Goal: Task Accomplishment & Management: Complete application form

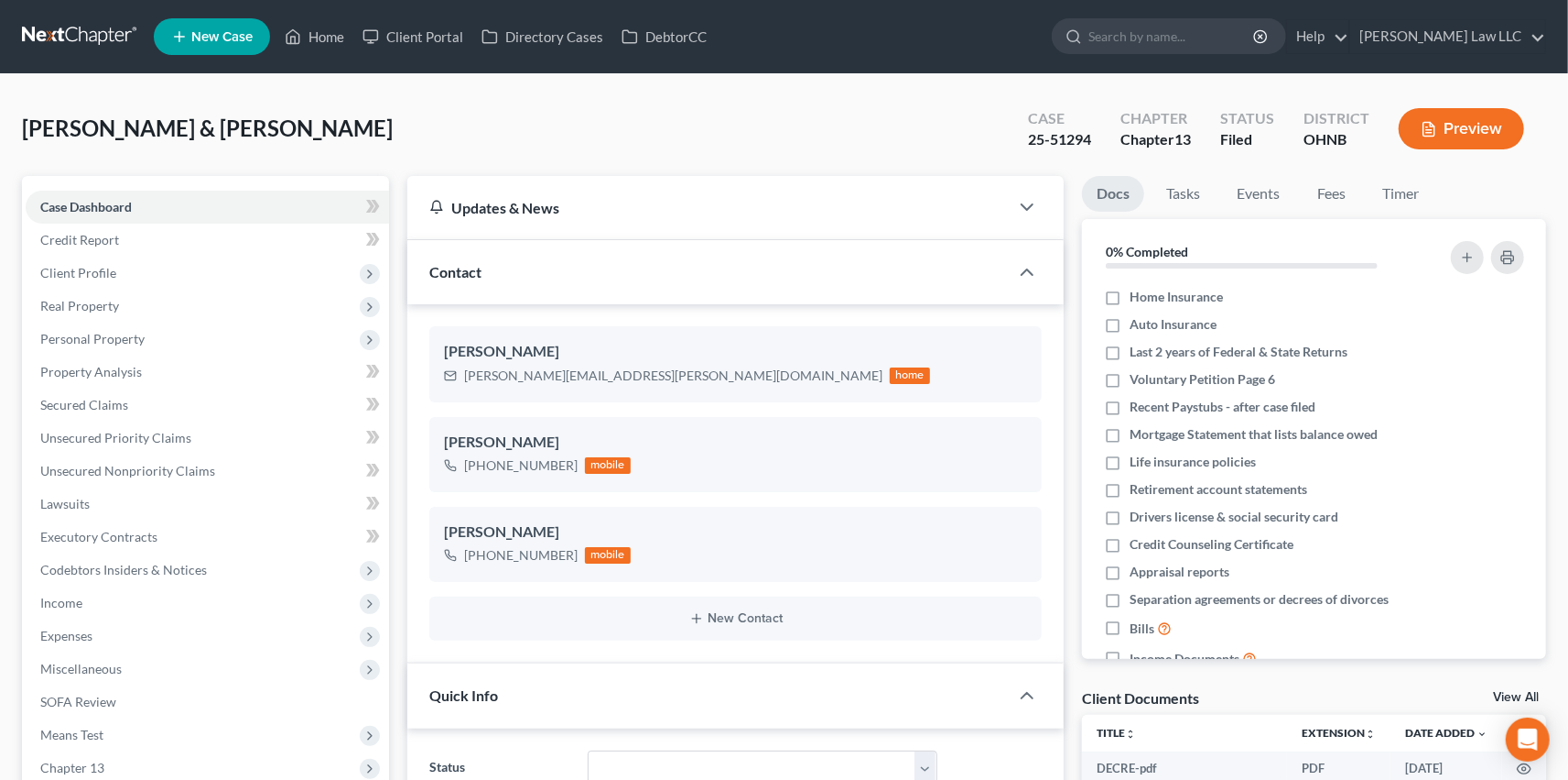
scroll to position [116, 0]
click at [134, 597] on span "Income" at bounding box center [208, 602] width 363 height 33
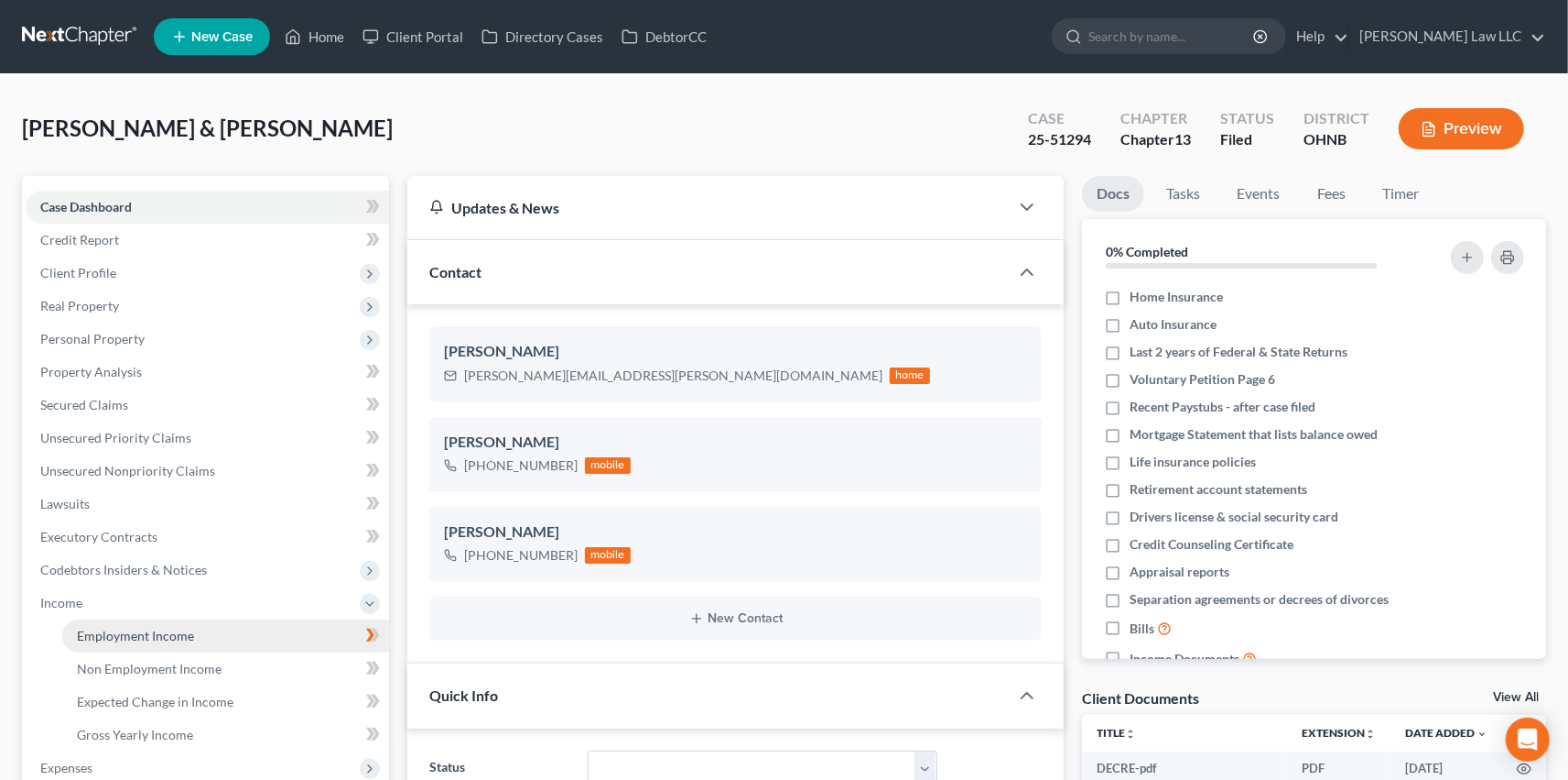
click at [235, 627] on link "Employment Income" at bounding box center [225, 635] width 326 height 33
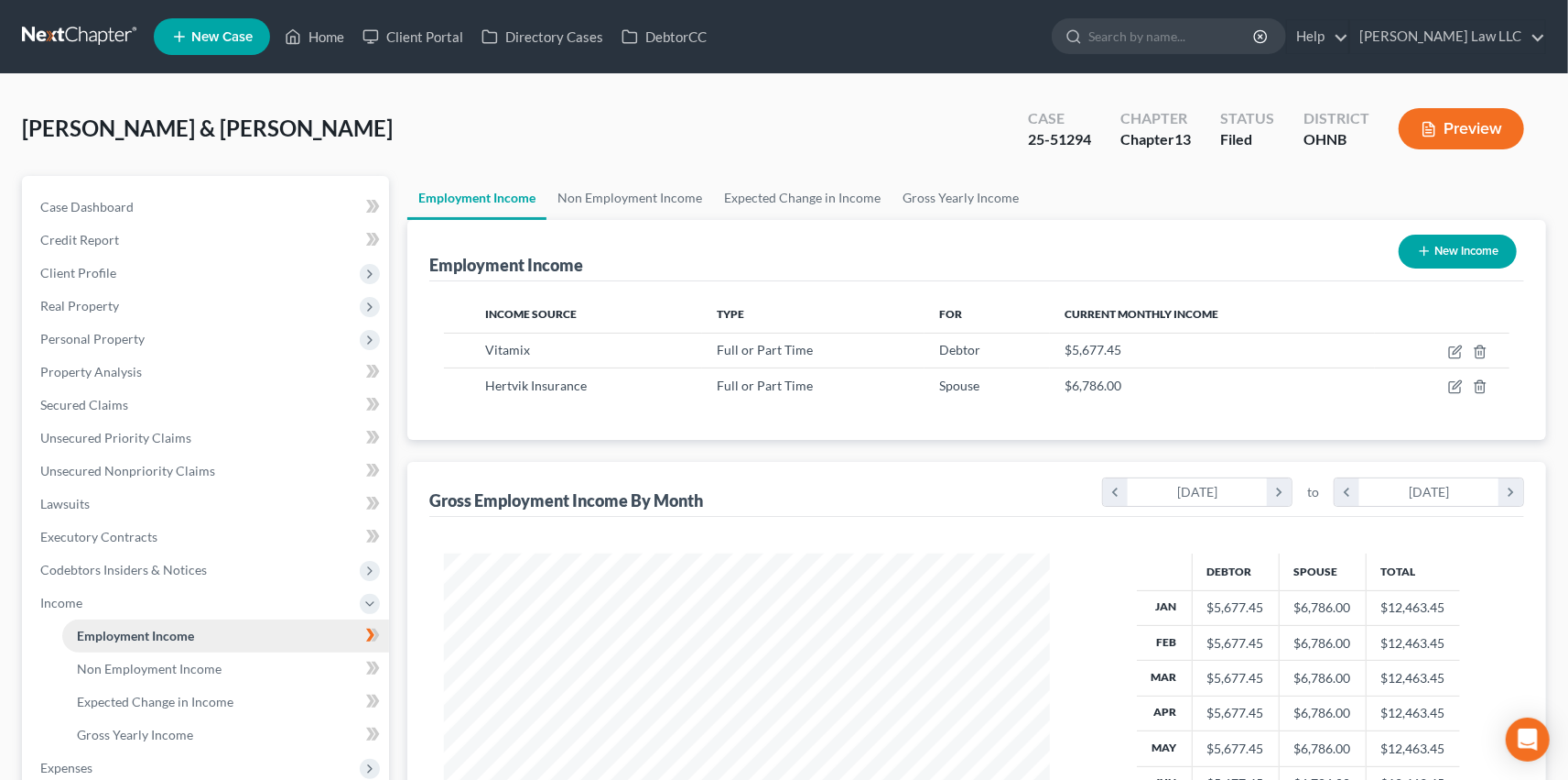
scroll to position [328, 643]
click at [1453, 351] on icon "button" at bounding box center [1455, 352] width 15 height 15
select select "0"
select select "36"
select select "2"
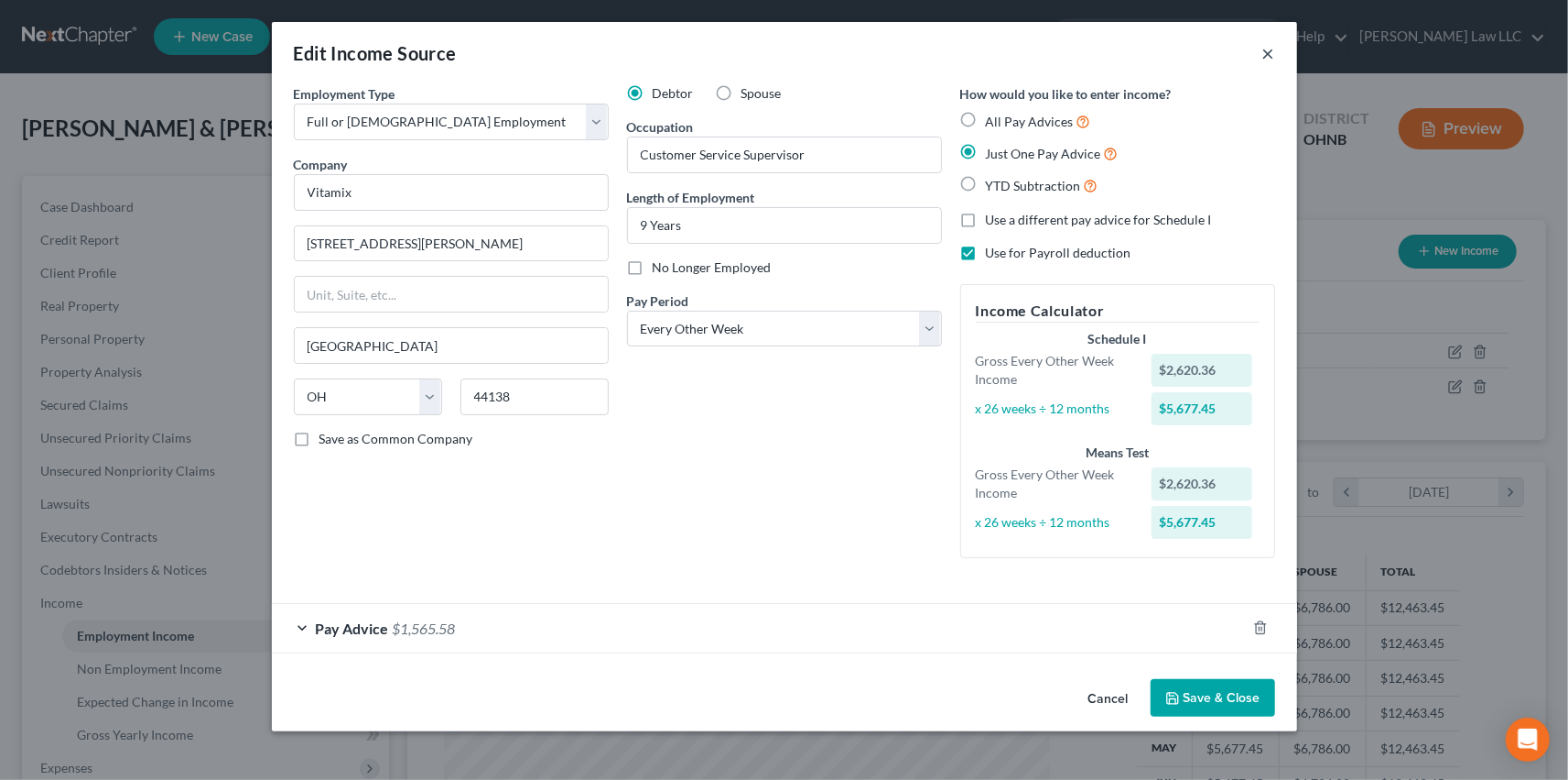
click at [1270, 51] on button "×" at bounding box center [1269, 53] width 13 height 22
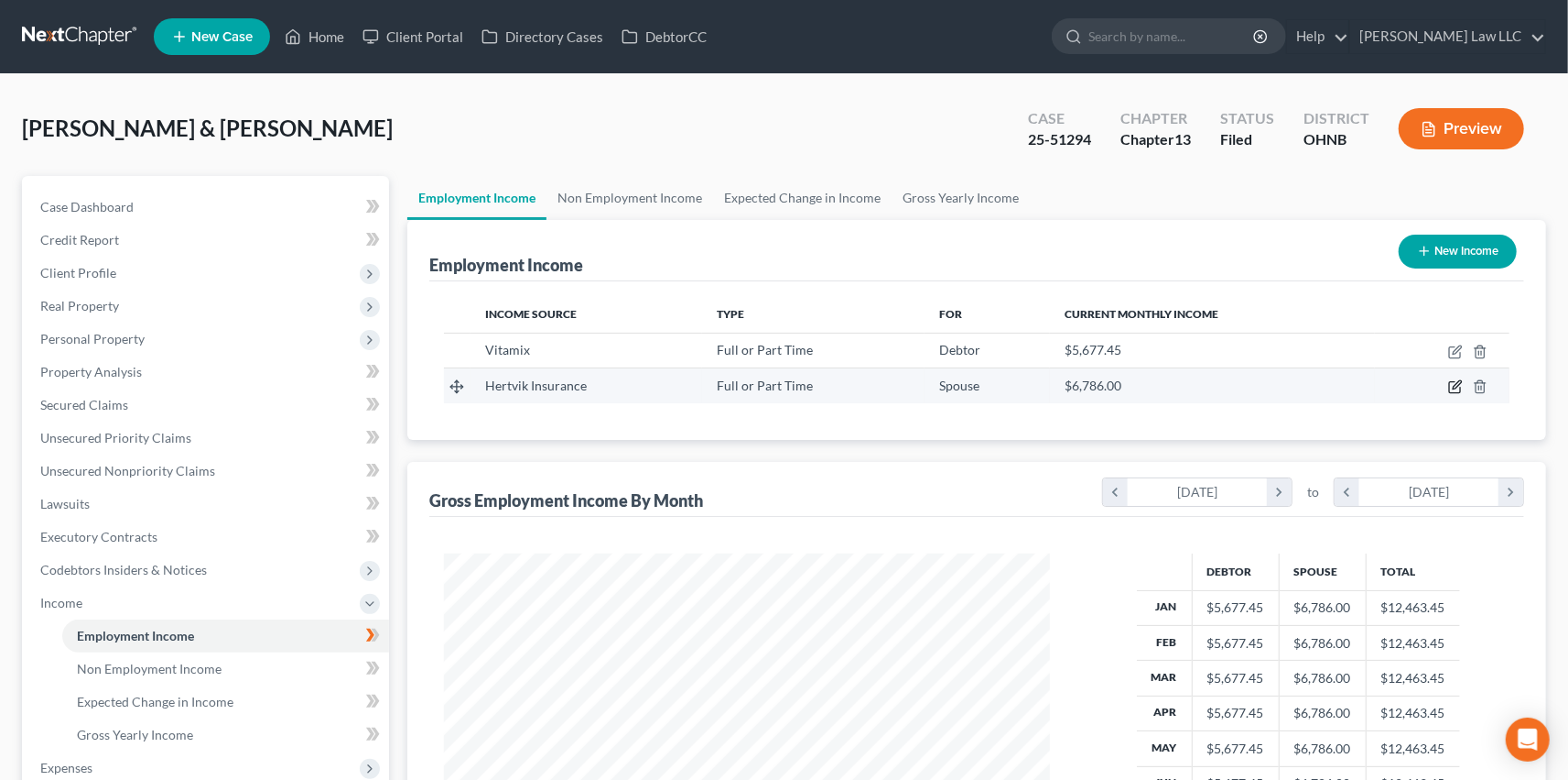
click at [1454, 386] on icon "button" at bounding box center [1457, 386] width 8 height 8
select select "0"
select select "36"
select select "2"
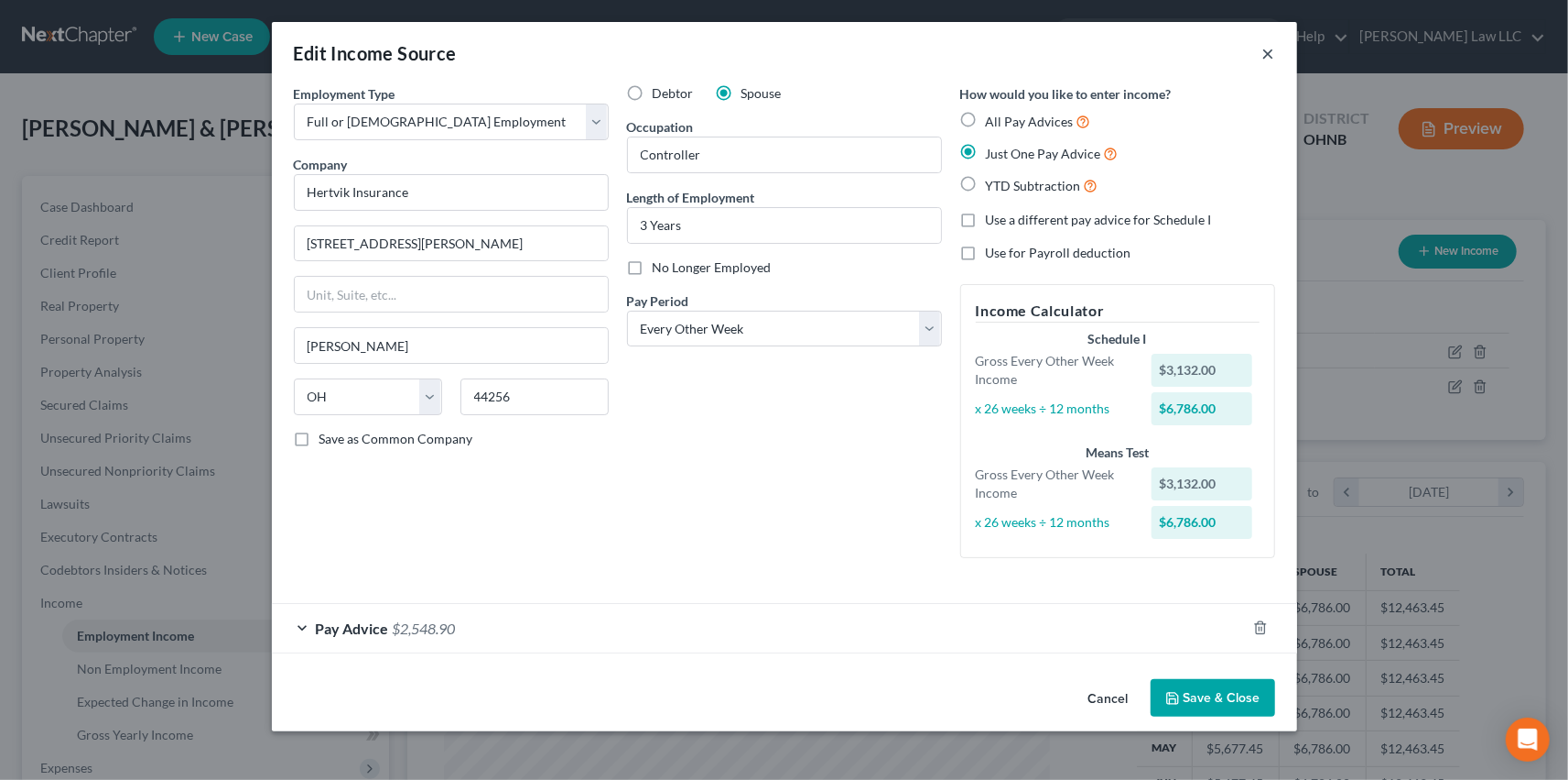
click at [1270, 52] on button "×" at bounding box center [1269, 53] width 13 height 22
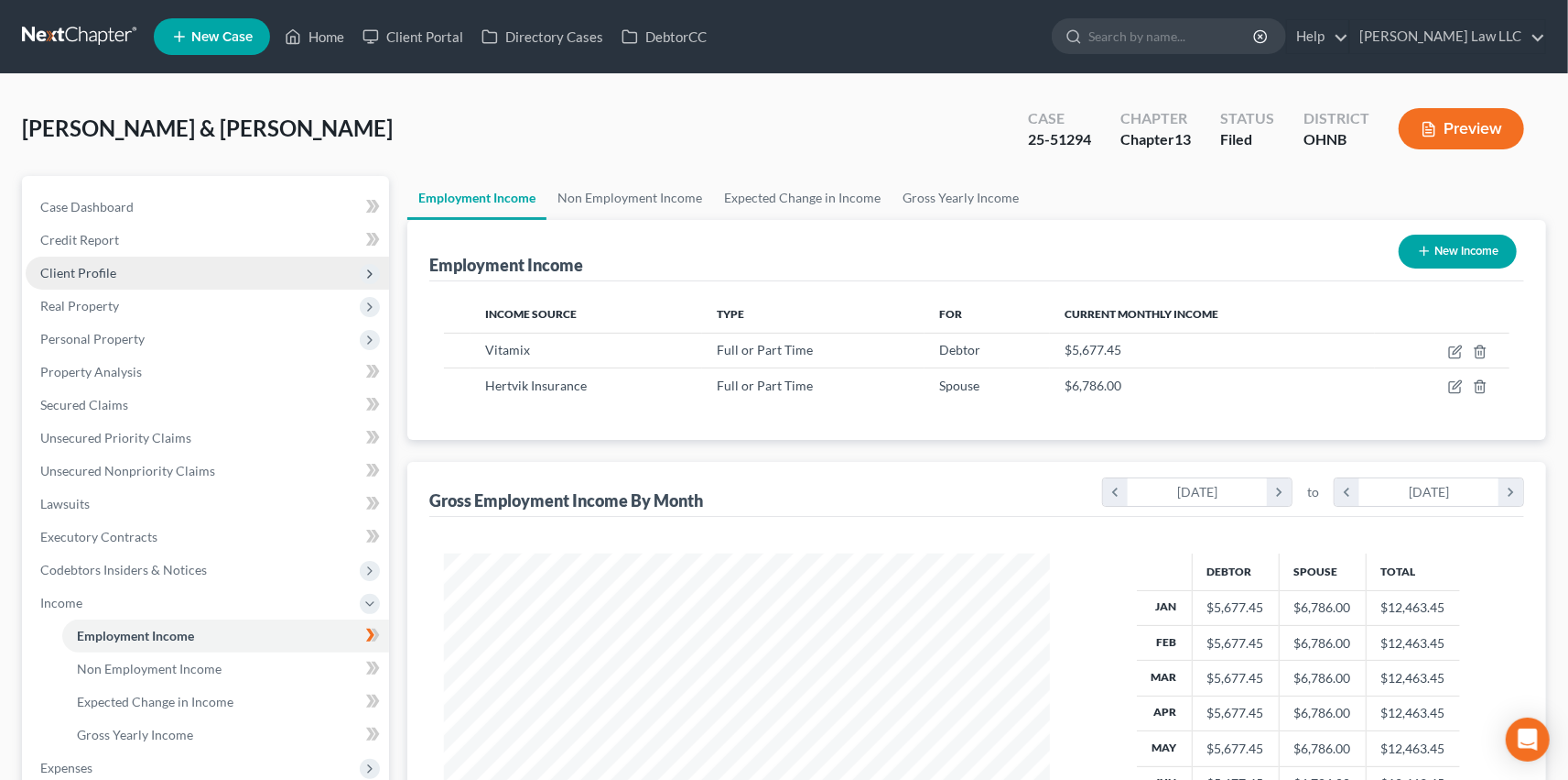
click at [256, 275] on span "Client Profile" at bounding box center [208, 273] width 363 height 33
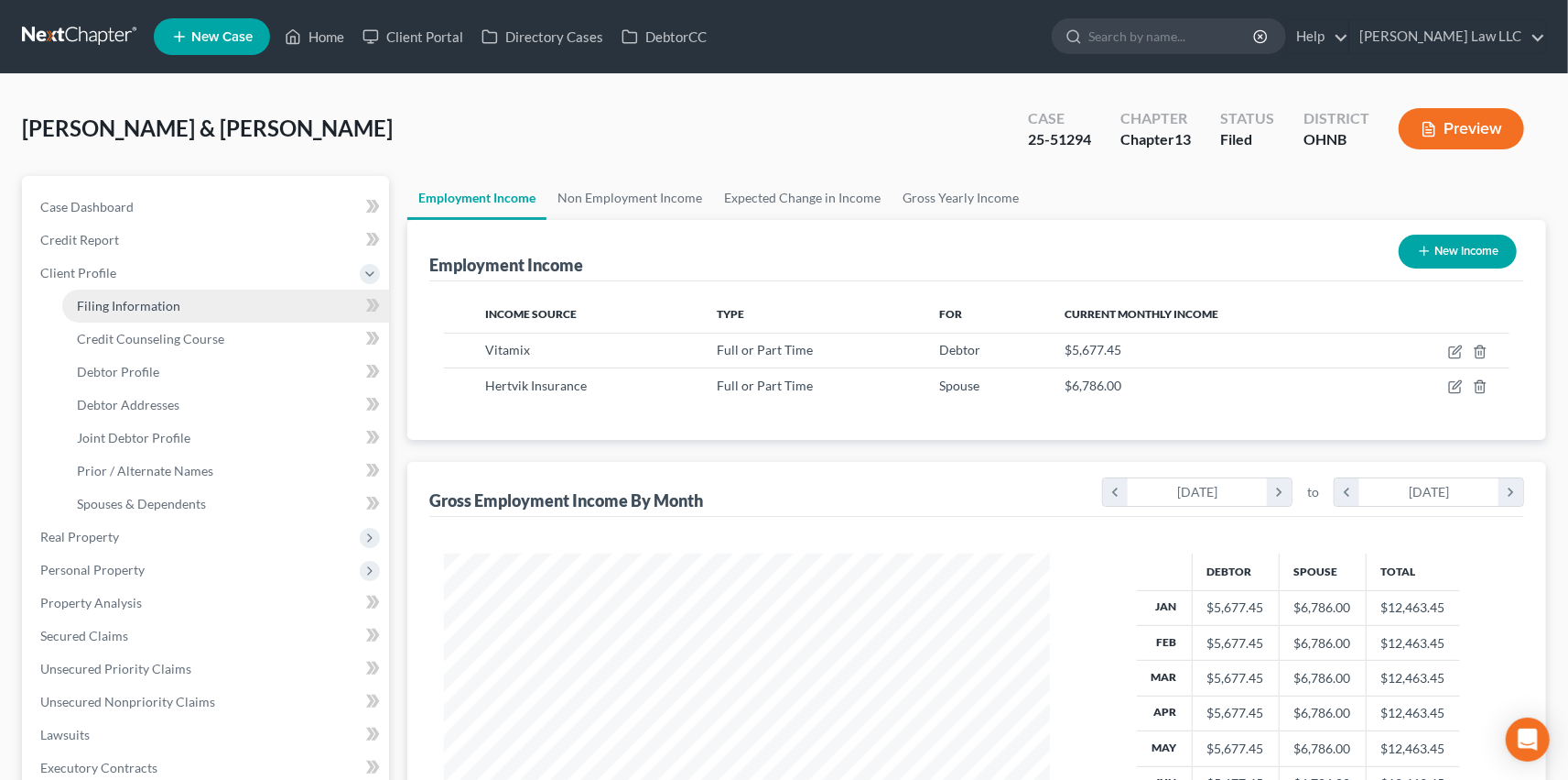
click at [274, 301] on link "Filing Information" at bounding box center [225, 306] width 326 height 33
select select "1"
select select "3"
select select "36"
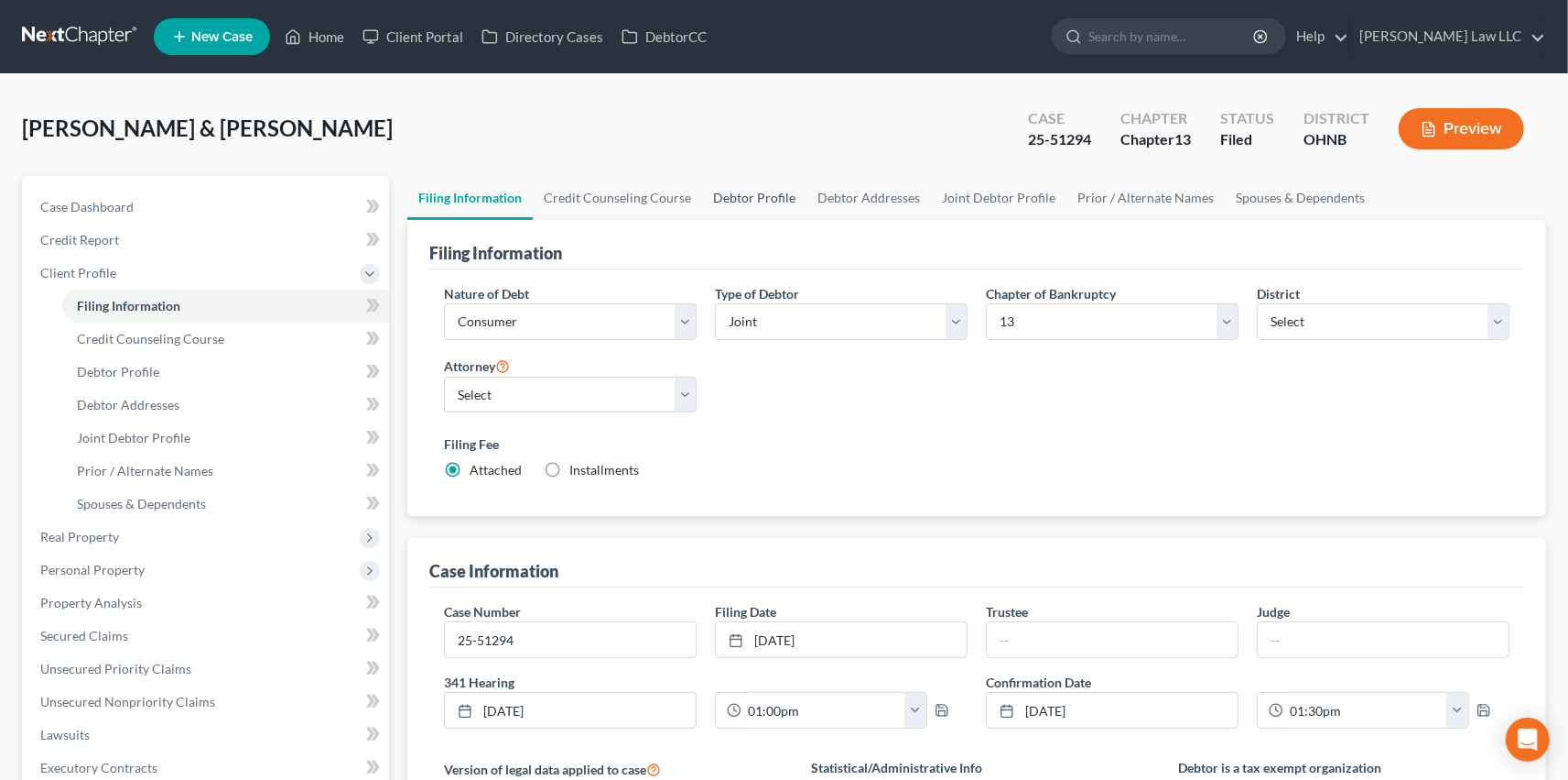
click at [759, 198] on link "Debtor Profile" at bounding box center [755, 198] width 105 height 44
select select "1"
select select "3"
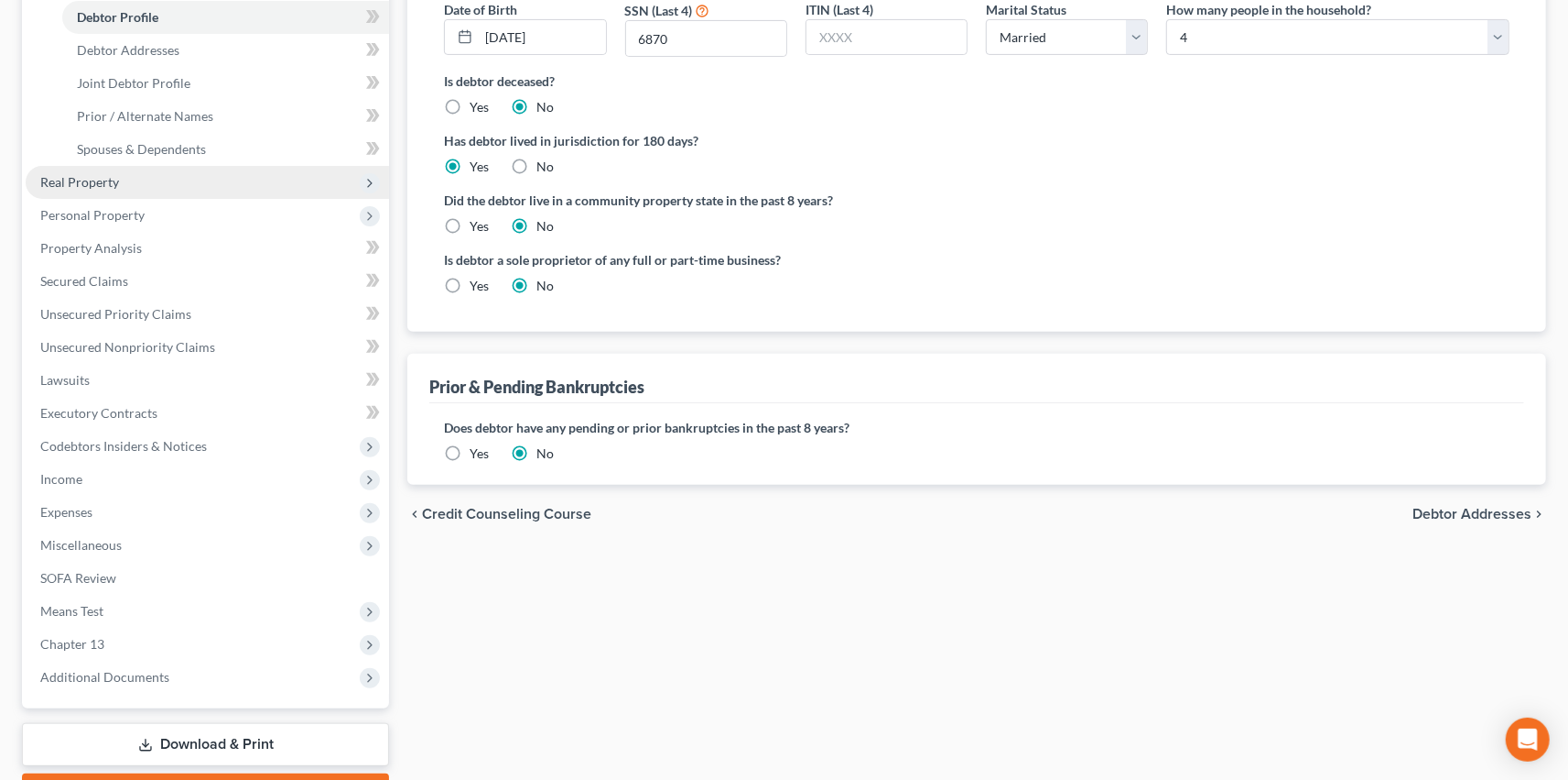
scroll to position [356, 0]
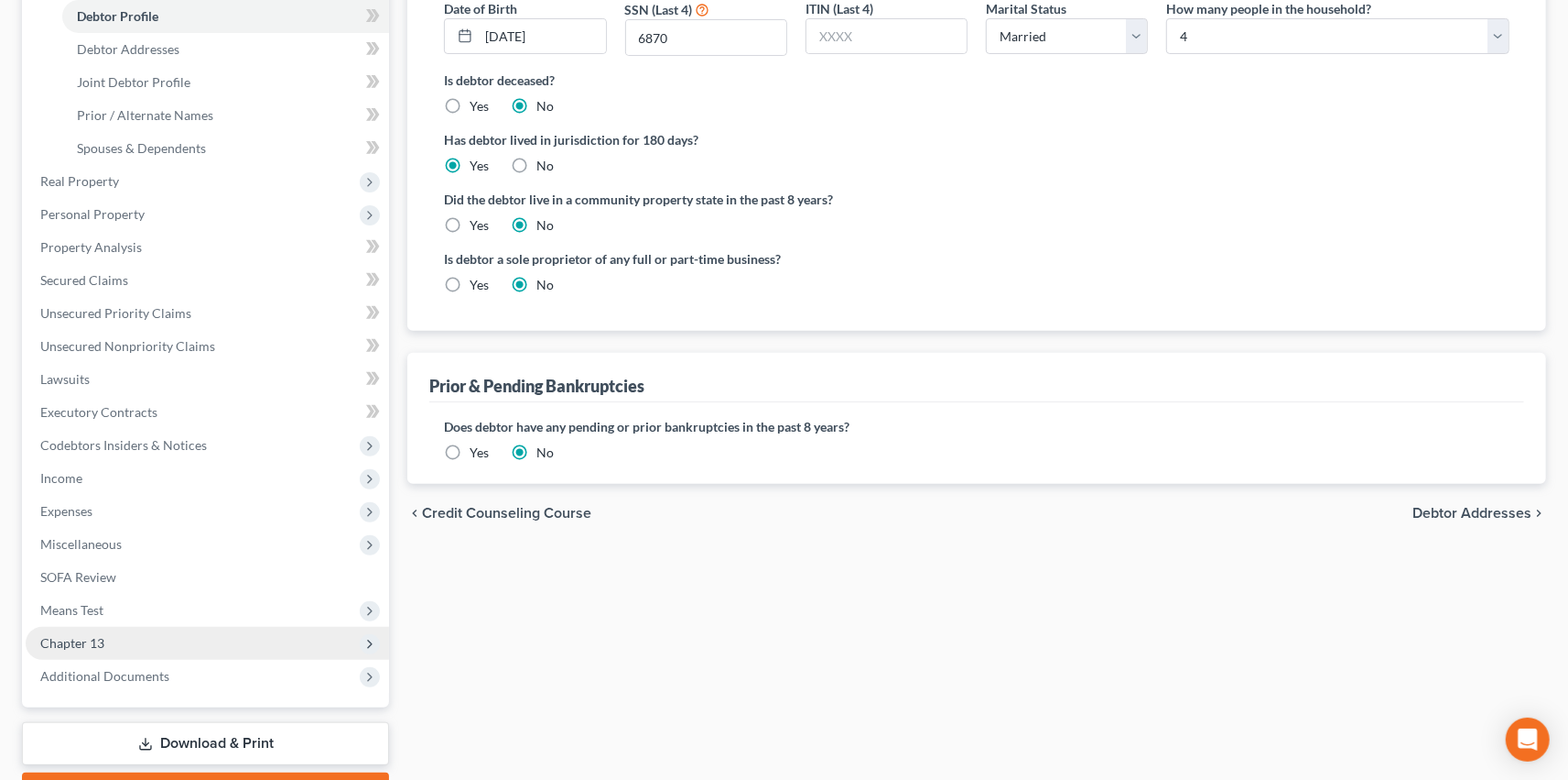
click at [205, 628] on span "Chapter 13" at bounding box center [208, 642] width 363 height 33
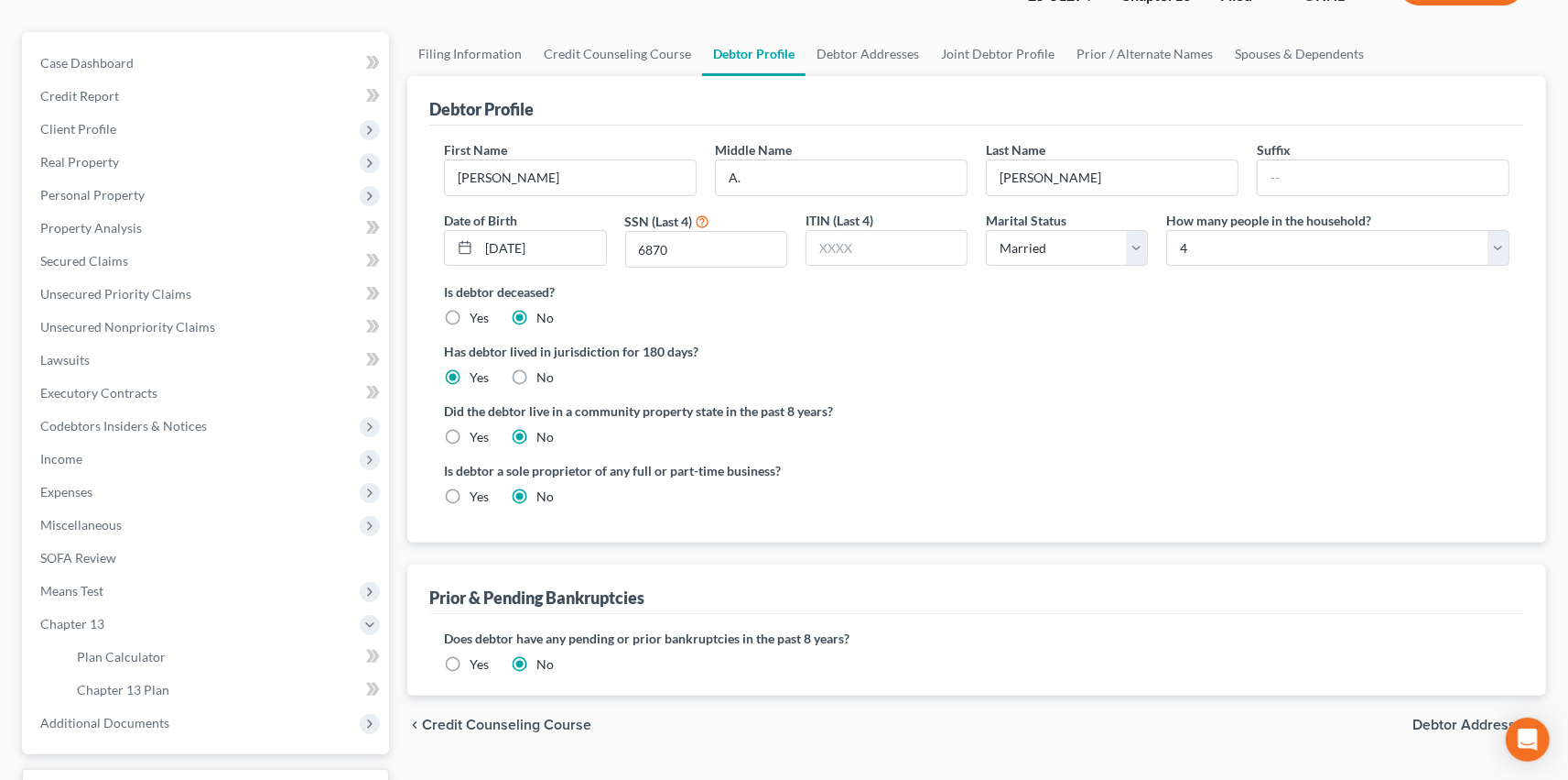
scroll to position [150, 0]
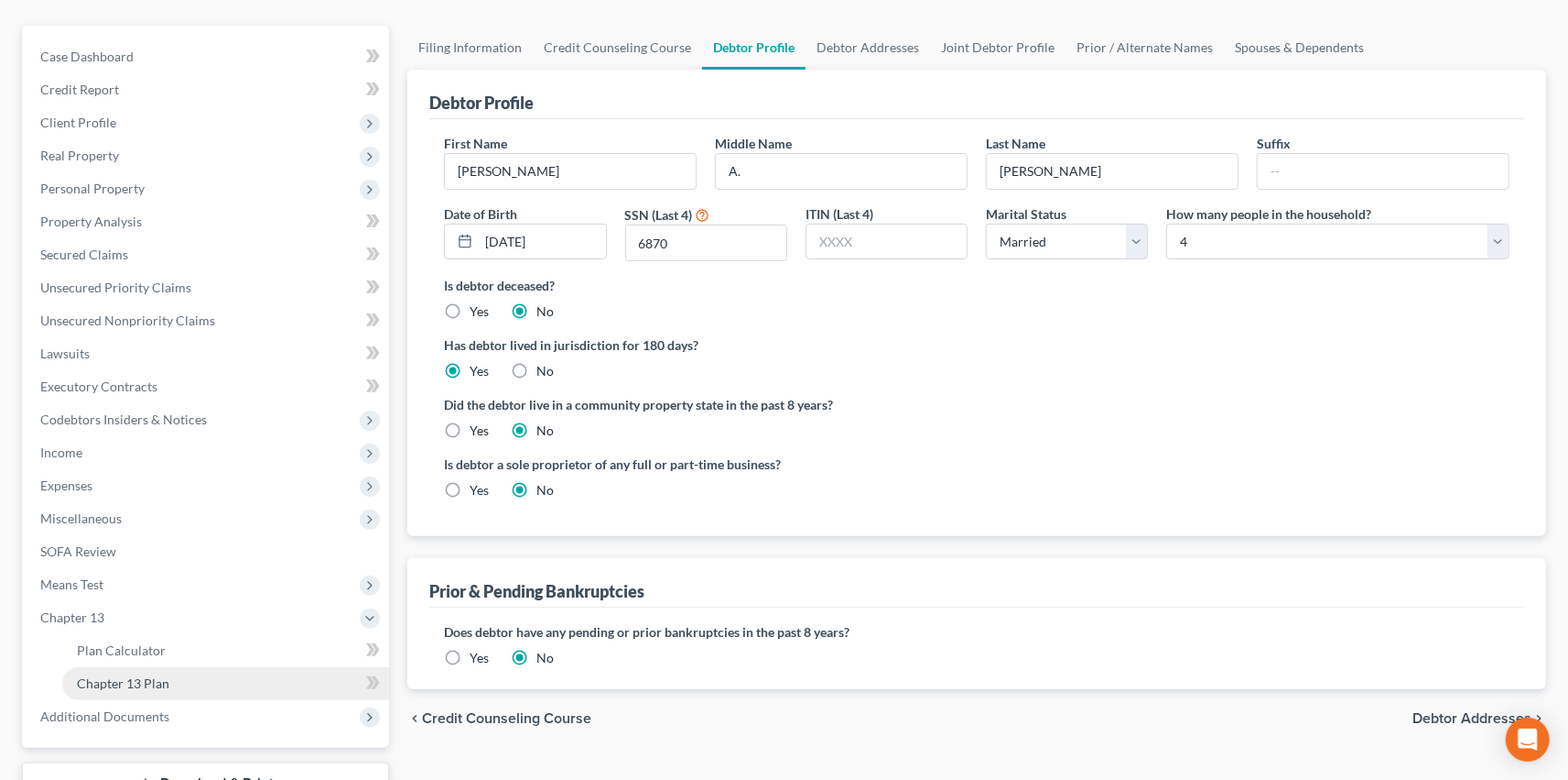
click at [238, 679] on link "Chapter 13 Plan" at bounding box center [225, 683] width 326 height 33
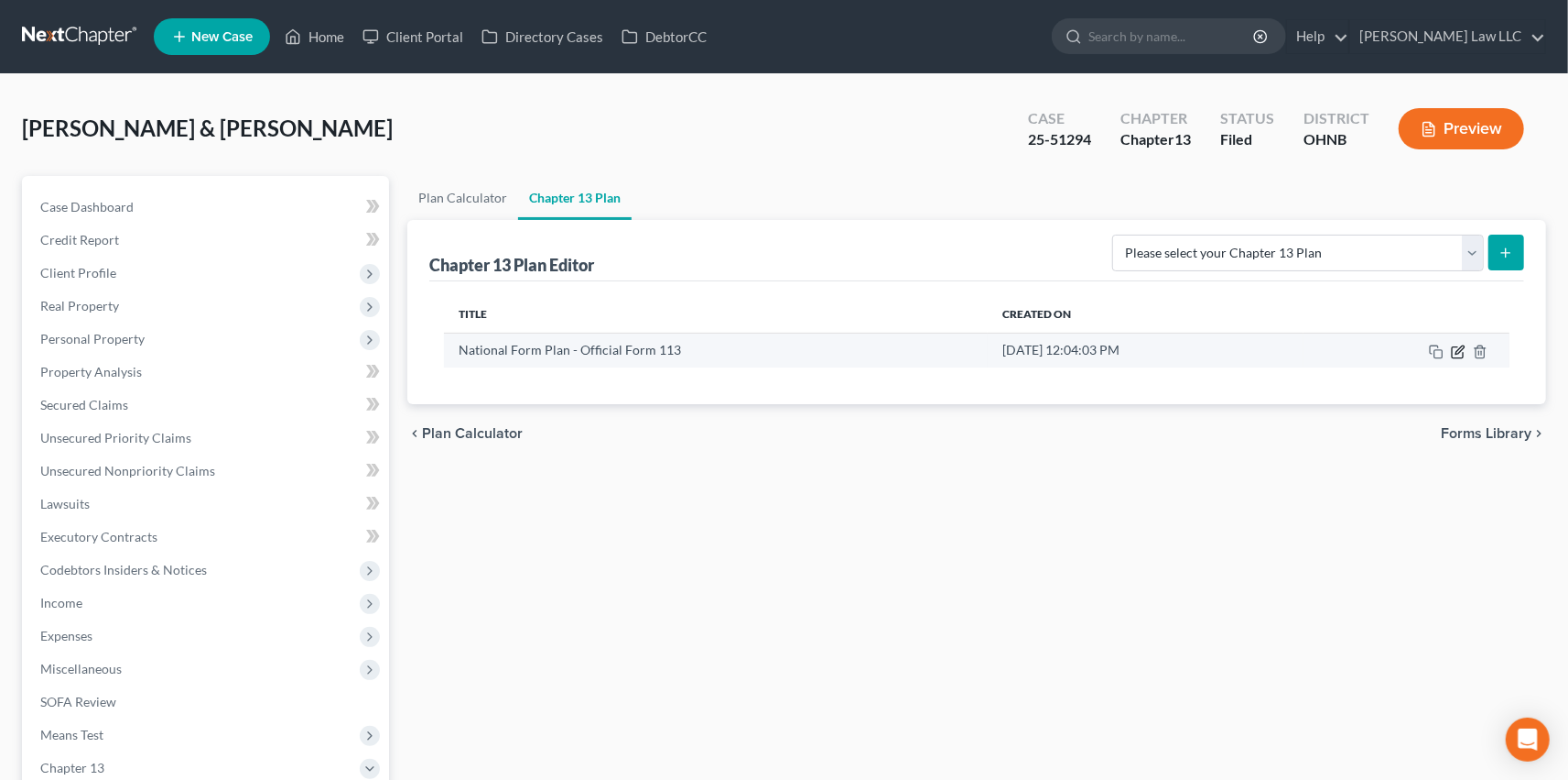
click at [1459, 350] on icon "button" at bounding box center [1458, 352] width 15 height 15
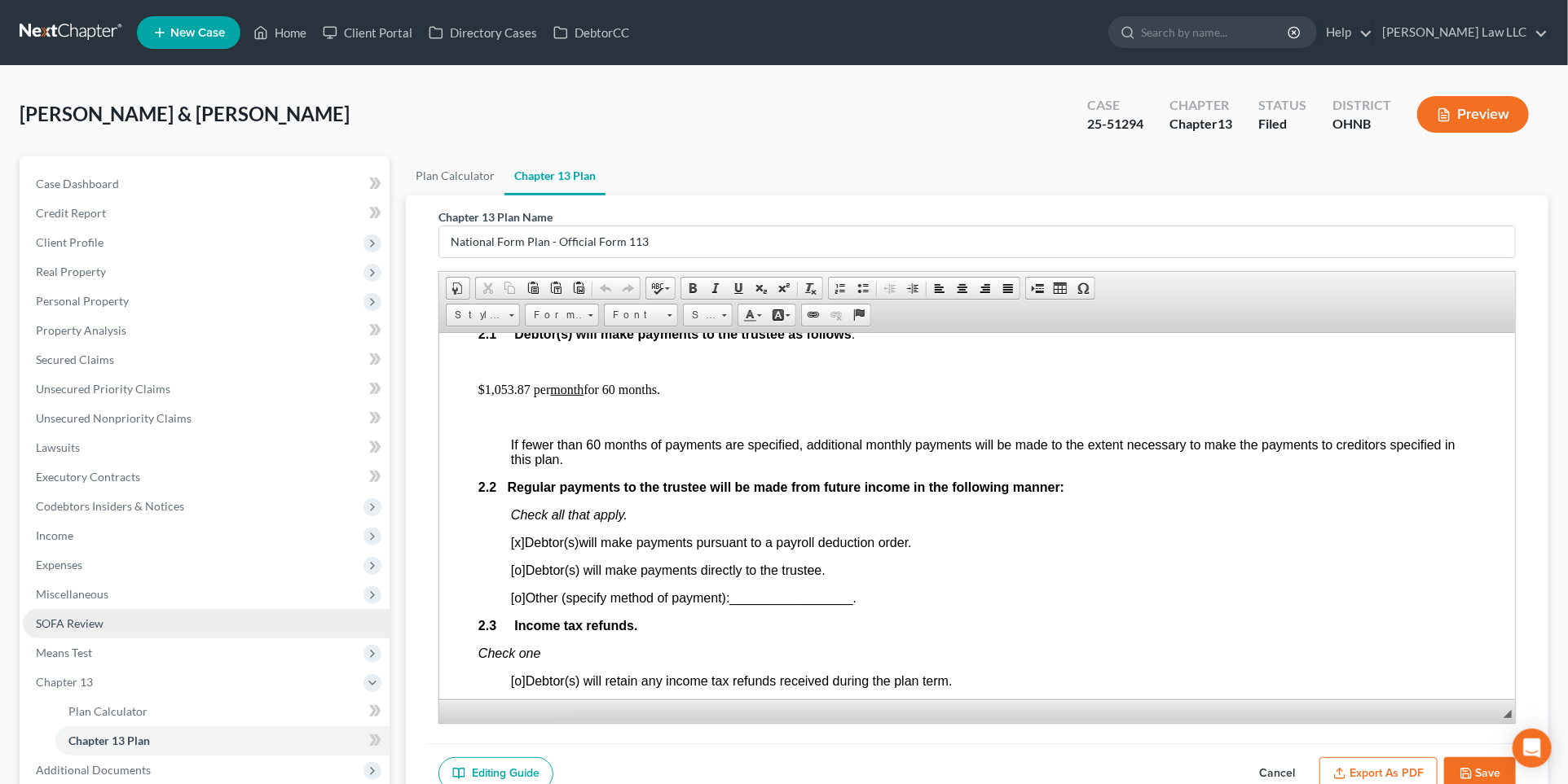
scroll to position [954, 0]
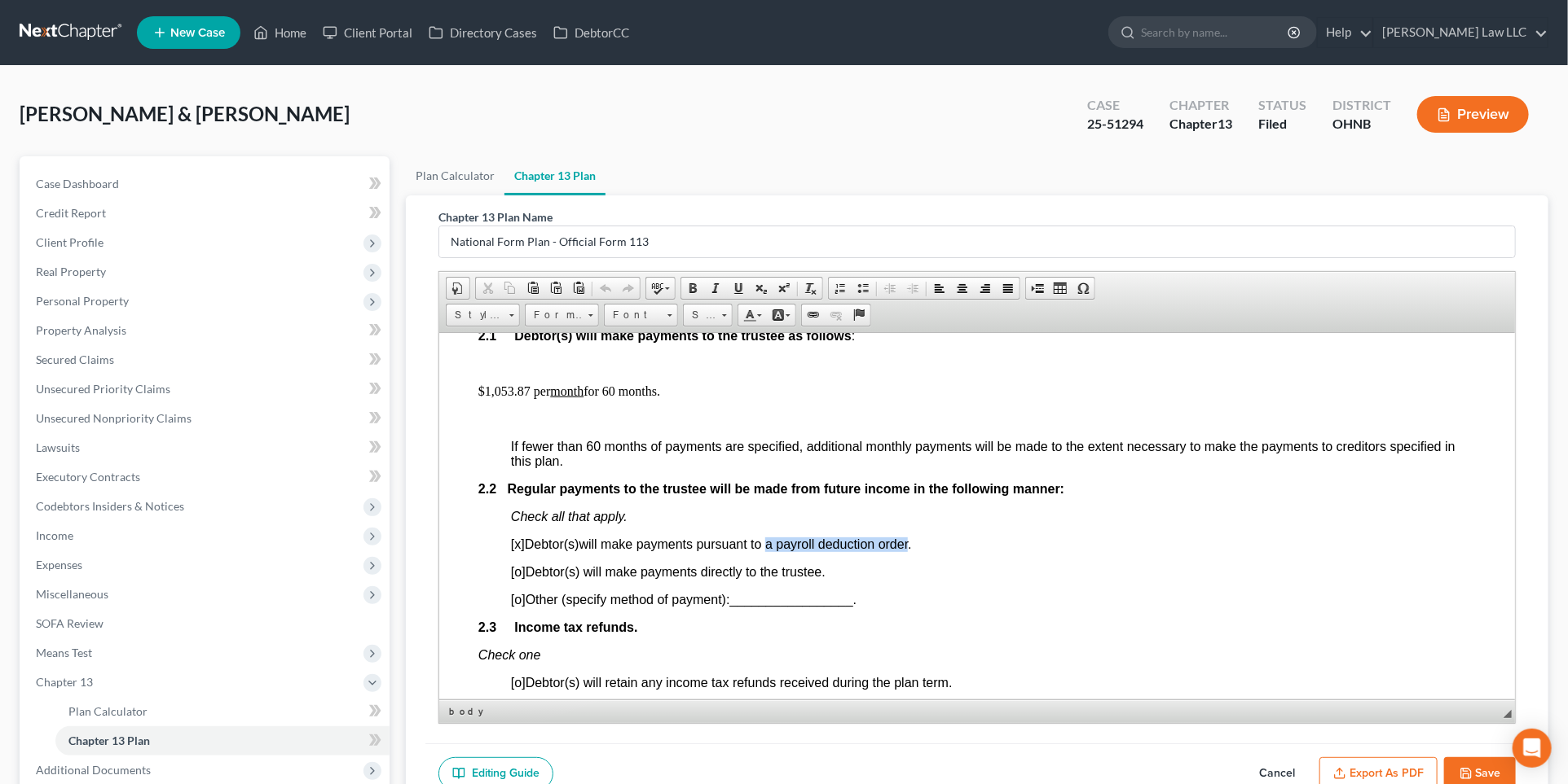
drag, startPoint x: 913, startPoint y: 563, endPoint x: 775, endPoint y: 559, distance: 138.1
click at [774, 550] on span "will make payments pursuant to a payroll deduction order." at bounding box center [744, 543] width 332 height 14
copy span "a payroll deduction order"
drag, startPoint x: 917, startPoint y: 562, endPoint x: 528, endPoint y: 564, distance: 389.0
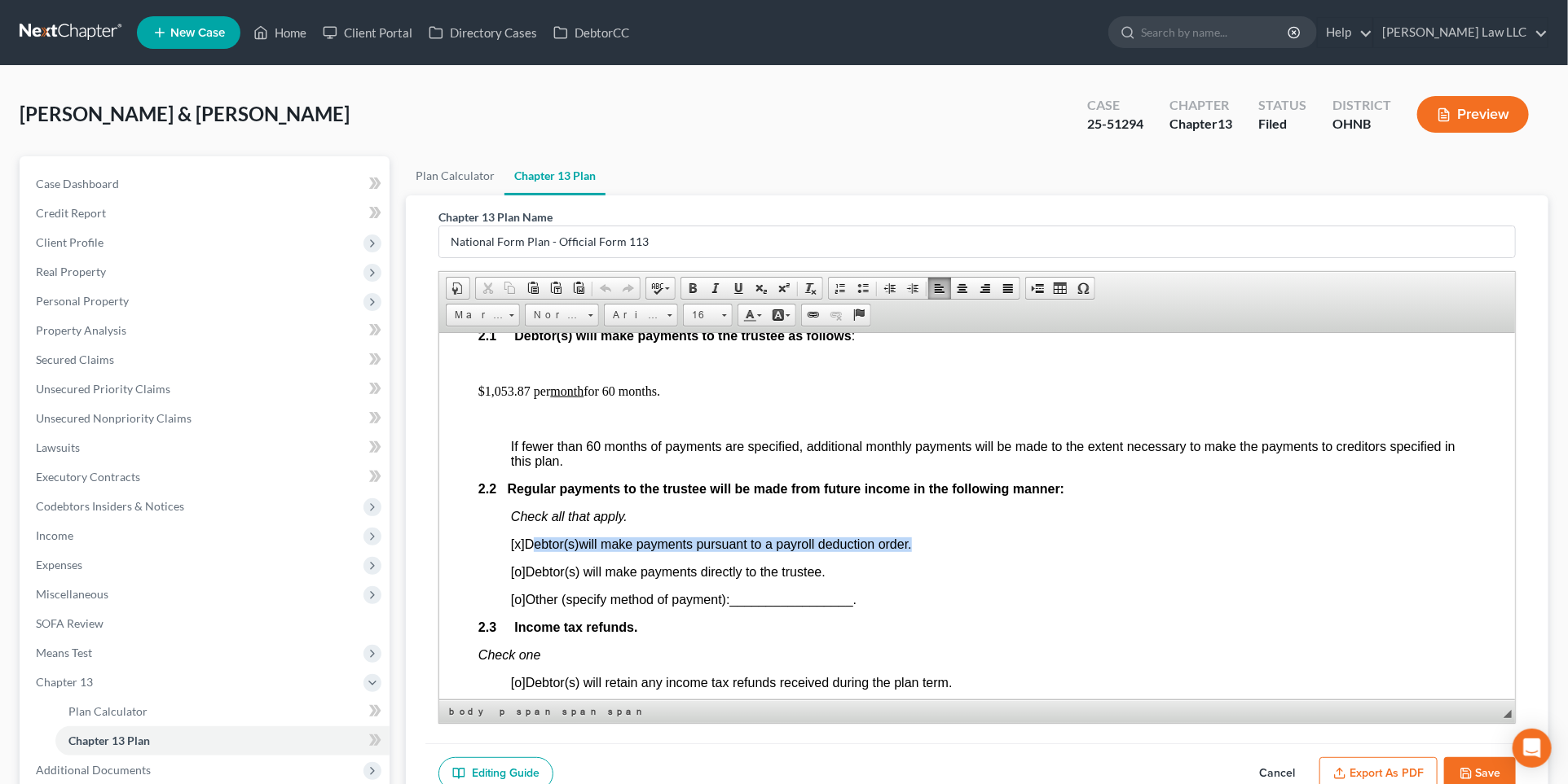
click at [528, 550] on span "[x] Debtor(s) will make payments pursuant to a payroll deduction order." at bounding box center [710, 543] width 401 height 14
copy span "Debtor(s) will make payments pursuant to a payroll deduction order."
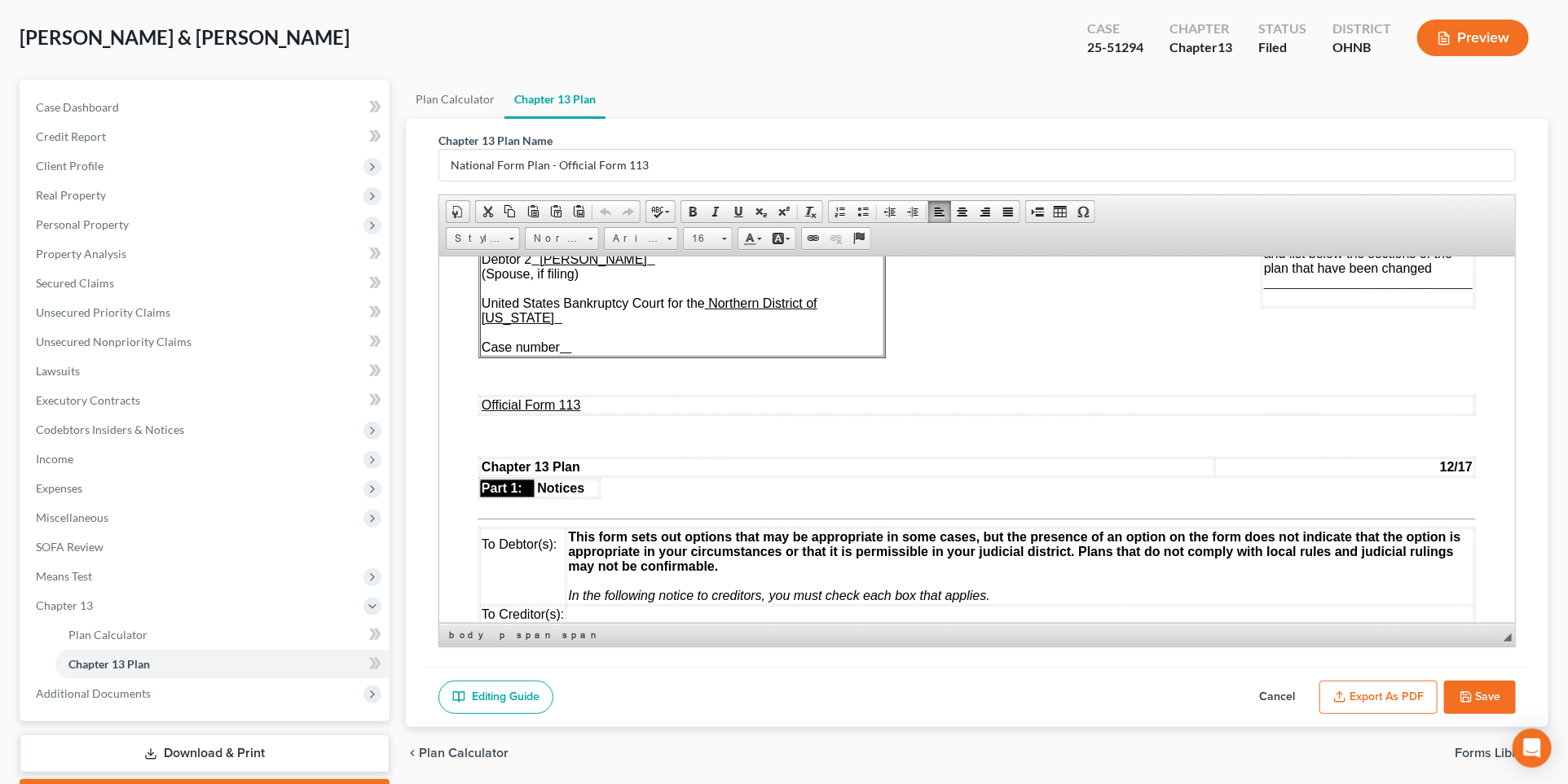
scroll to position [167, 0]
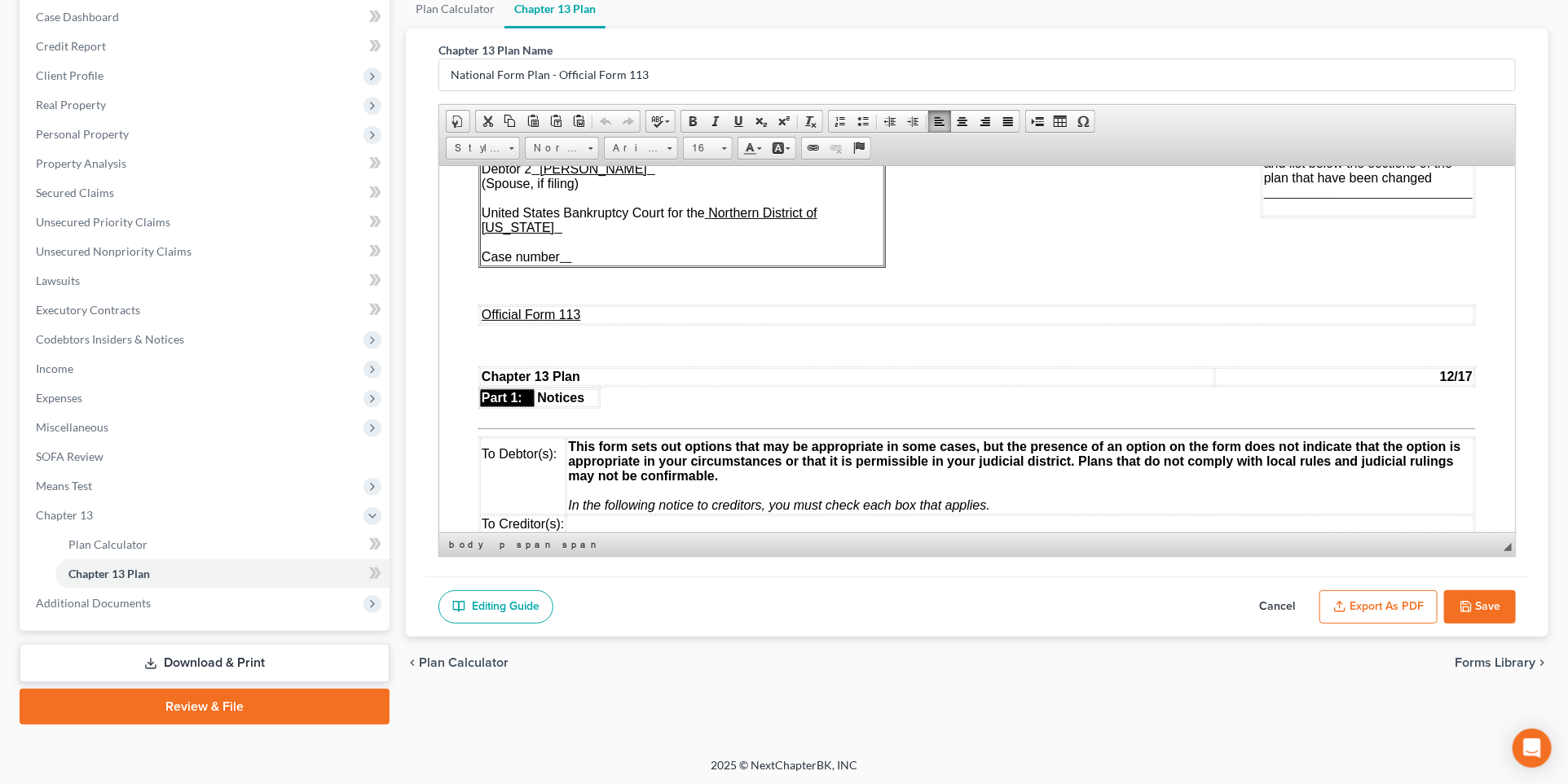
click at [1283, 610] on button "Cancel" at bounding box center [1277, 607] width 72 height 35
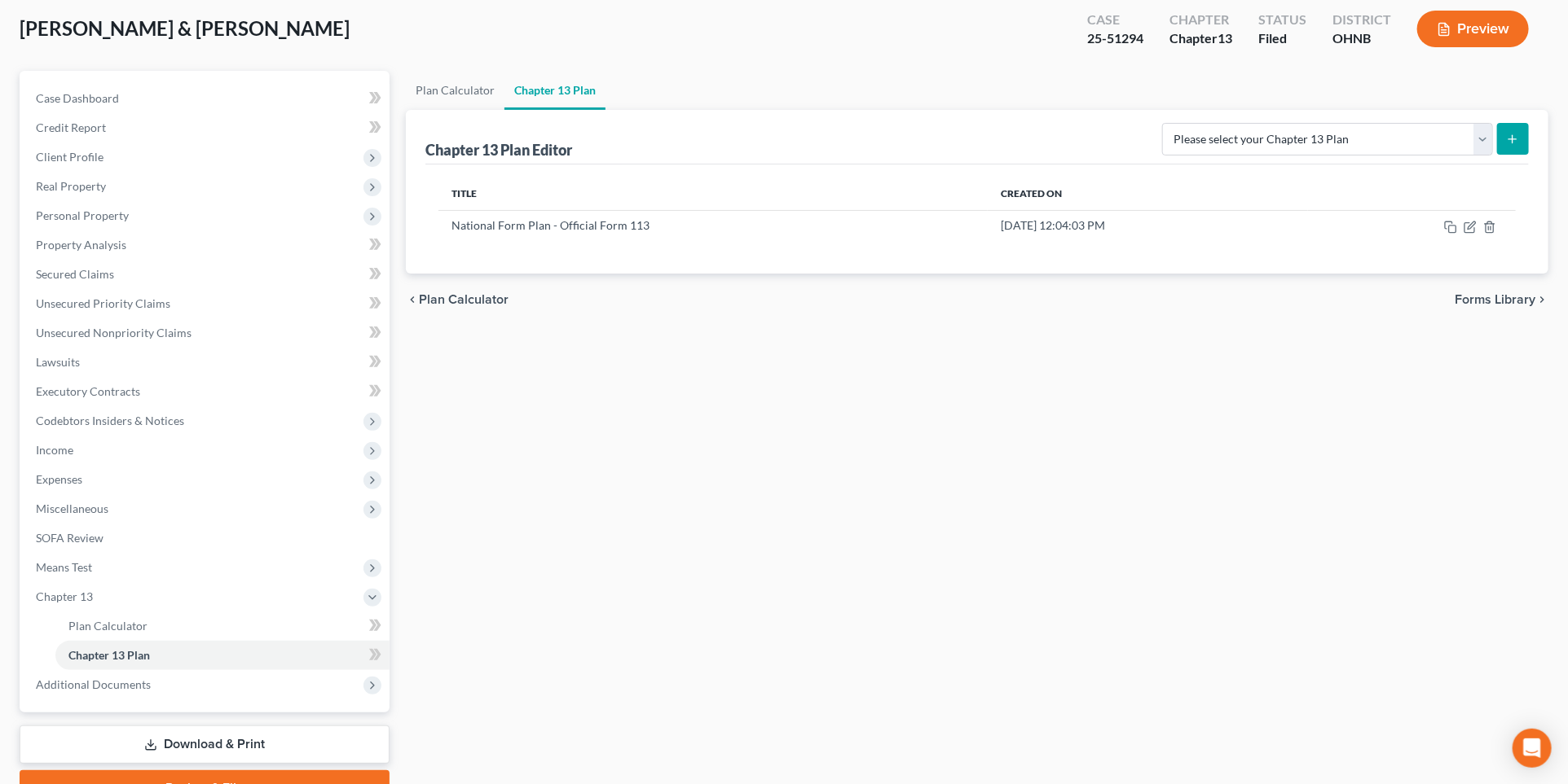
scroll to position [0, 0]
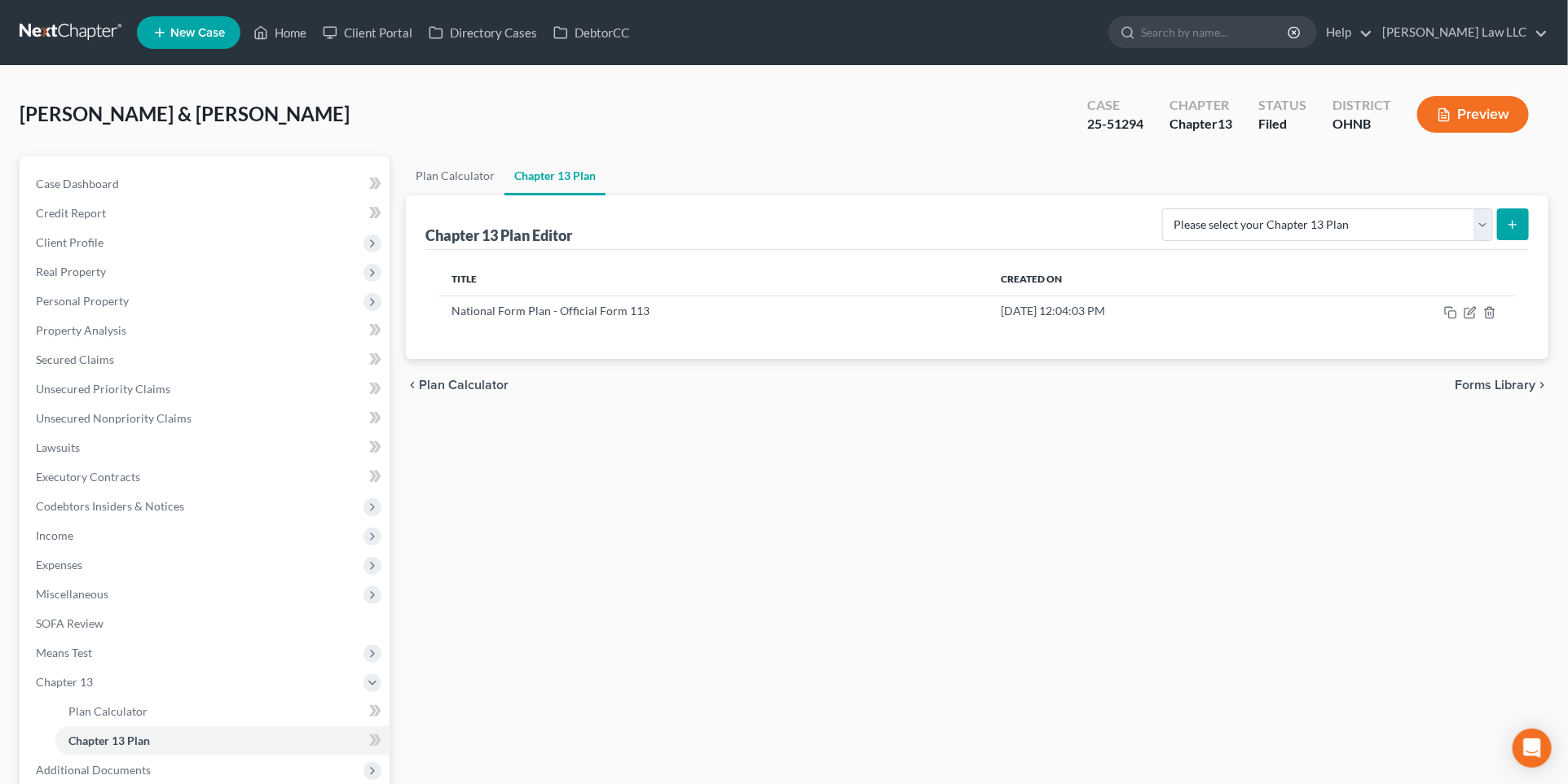
click at [1395, 229] on icon "submit" at bounding box center [1512, 225] width 13 height 13
click at [1395, 225] on select "Please select your Chapter 13 Plan National Form Plan - Official Form 113 North…" at bounding box center [1327, 225] width 330 height 33
select select "0"
click at [1257, 209] on select "Please select your Chapter 13 Plan National Form Plan - Official Form 113 North…" at bounding box center [1327, 225] width 330 height 33
click at [1395, 232] on button "submit" at bounding box center [1513, 225] width 32 height 32
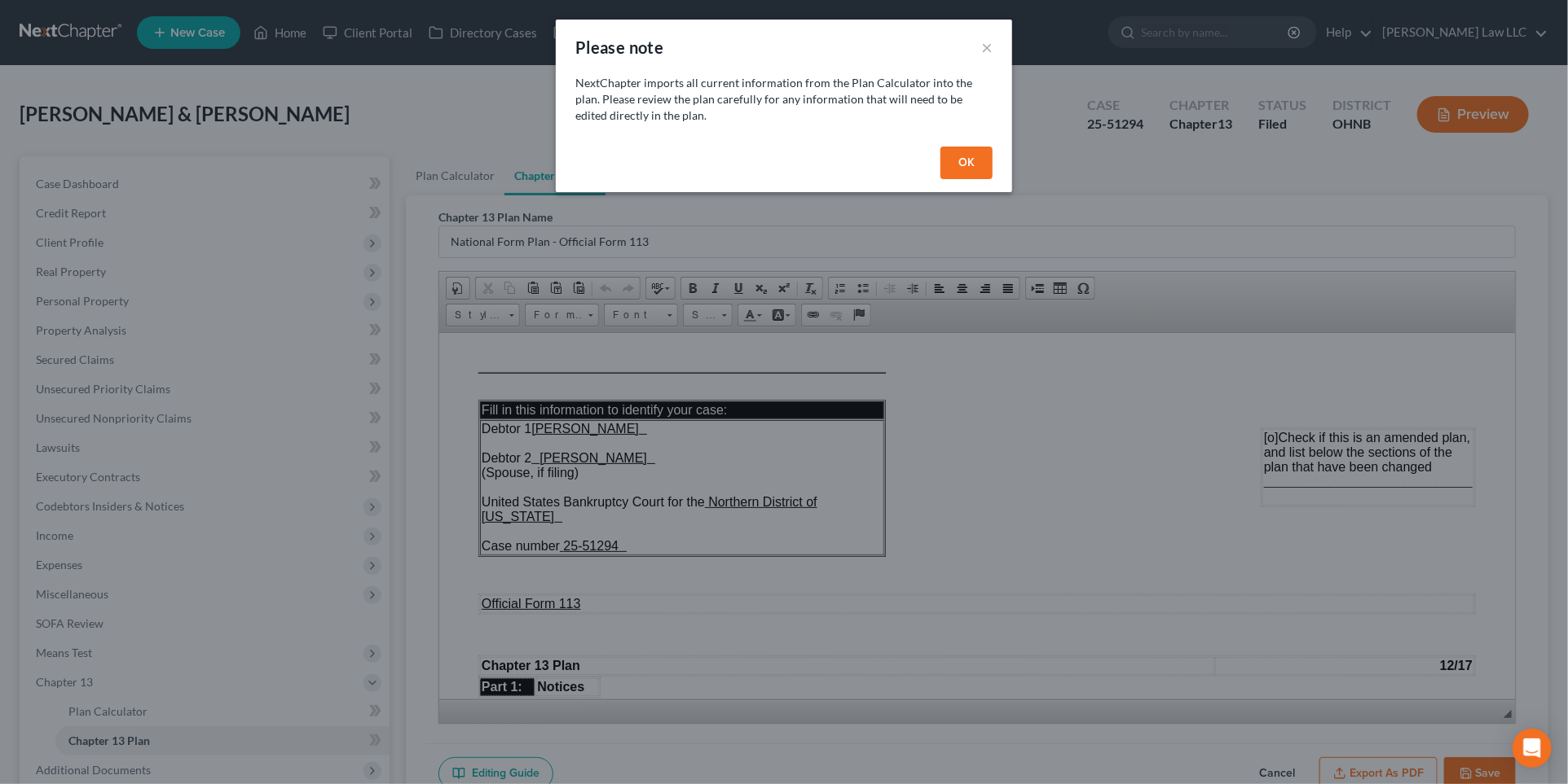
click at [977, 158] on button "OK" at bounding box center [967, 162] width 52 height 33
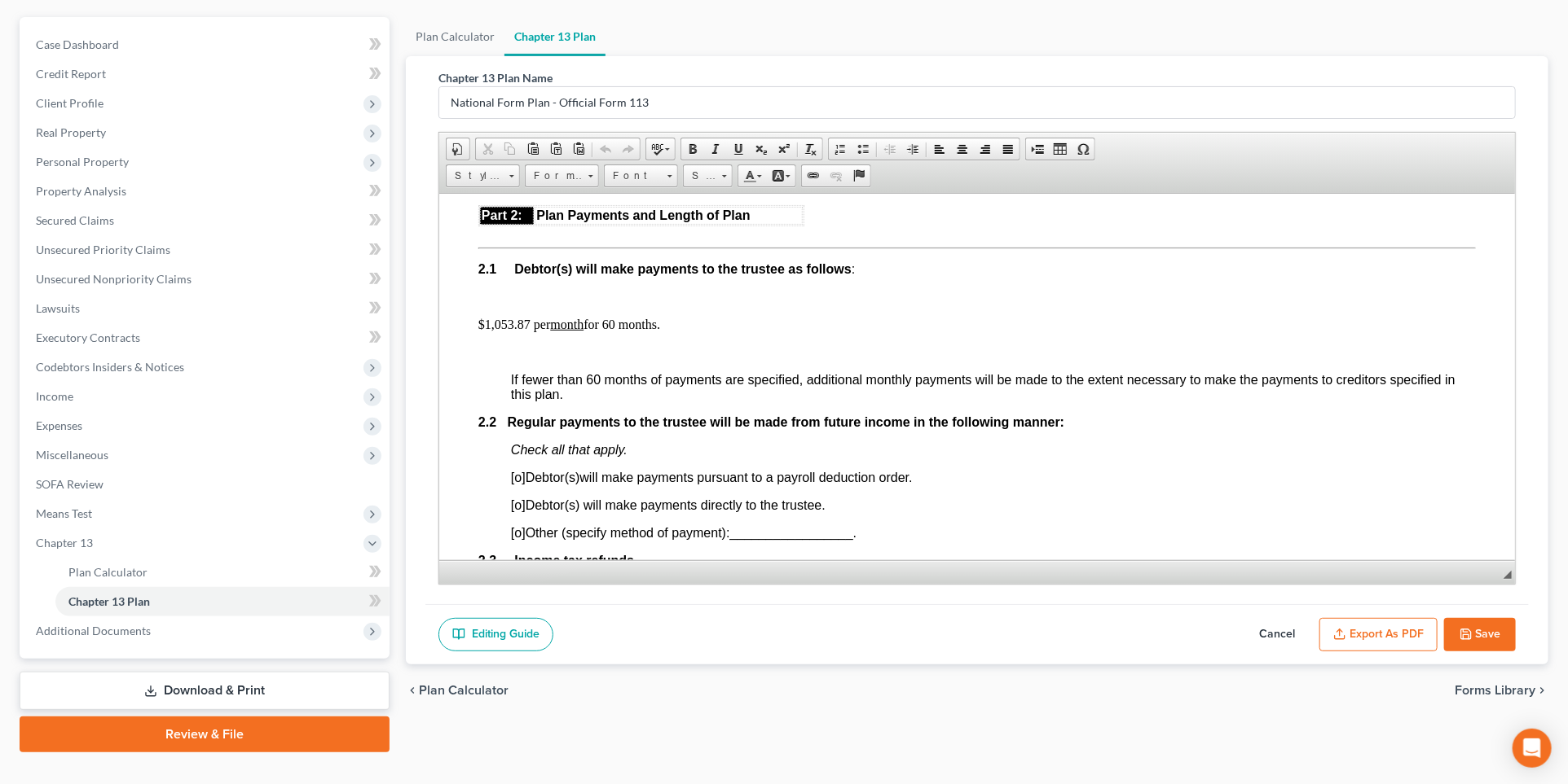
scroll to position [871, 0]
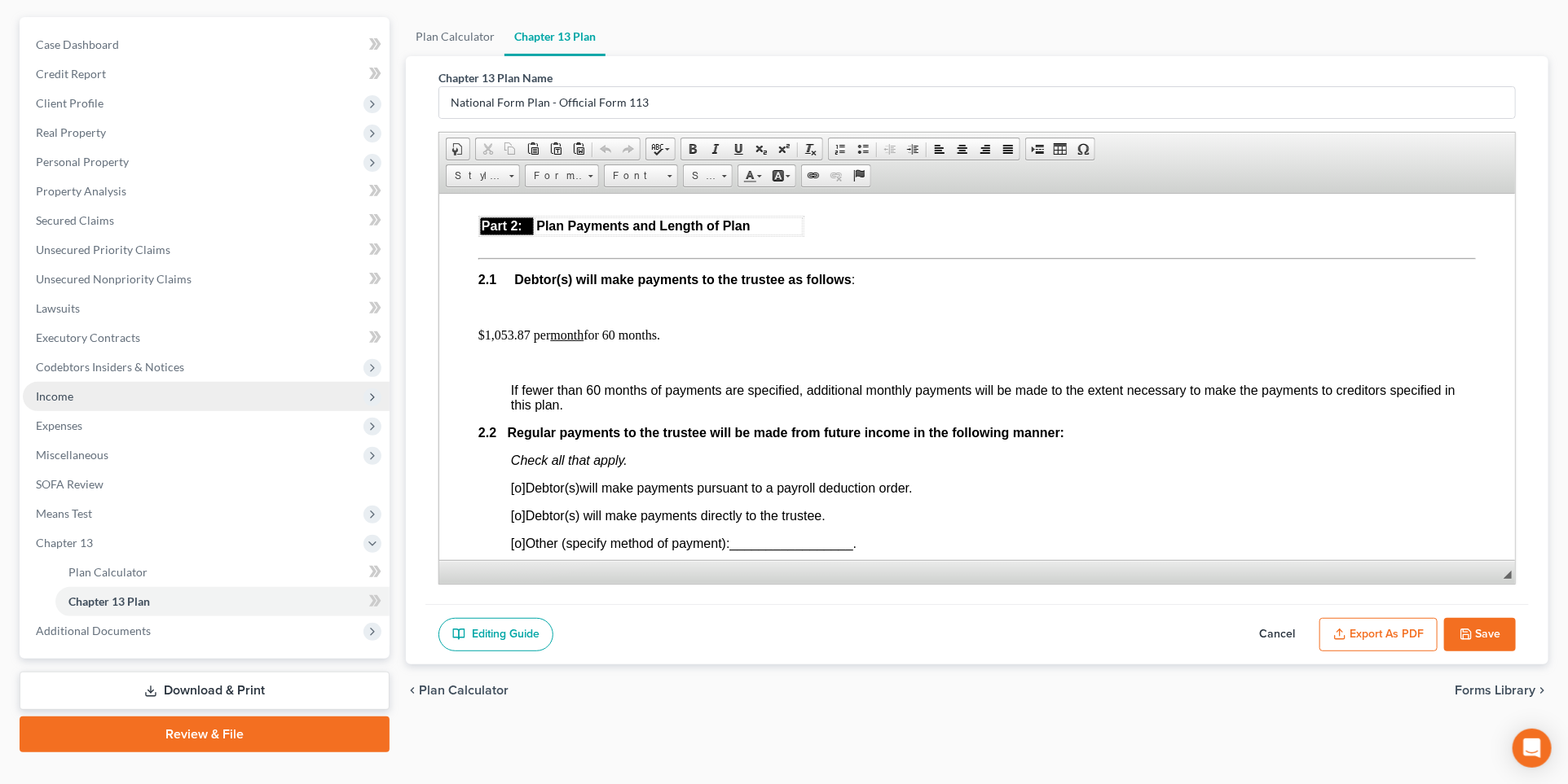
click at [231, 392] on span "Income" at bounding box center [206, 396] width 367 height 29
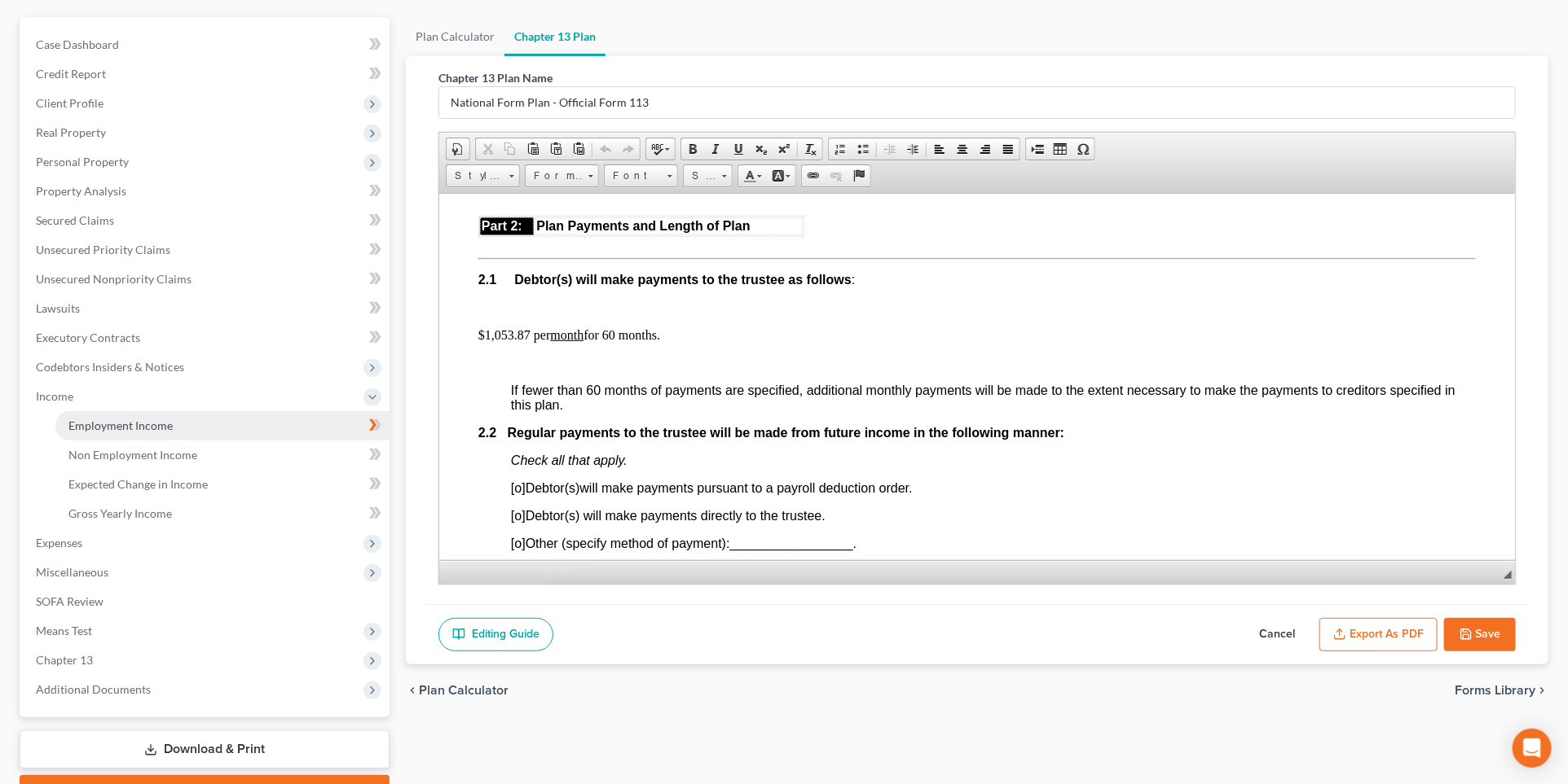
click at [253, 424] on link "Employment Income" at bounding box center [222, 425] width 334 height 29
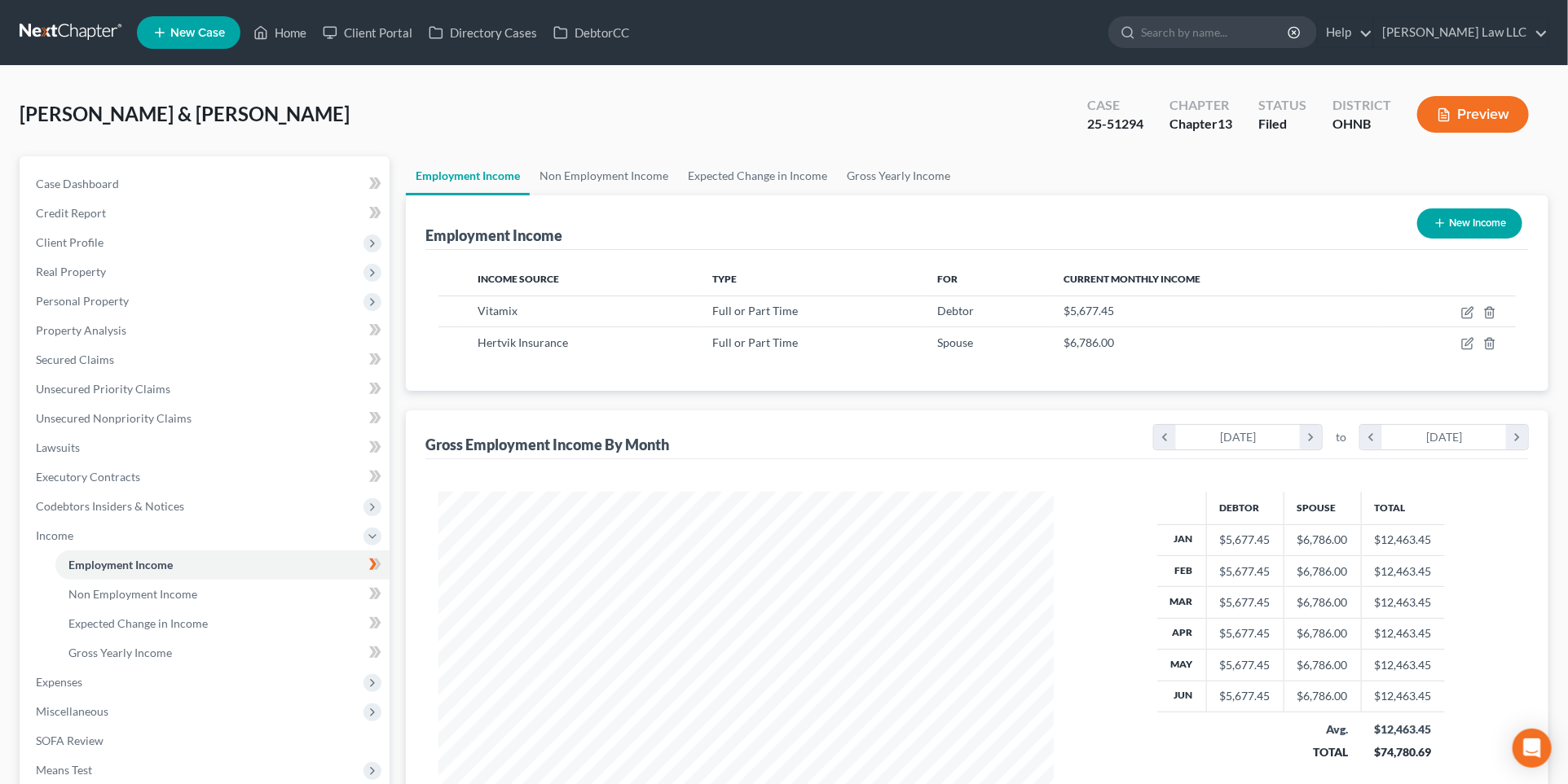
scroll to position [307, 647]
click at [1395, 311] on icon "button" at bounding box center [1468, 313] width 13 height 13
select select "0"
select select "36"
select select "2"
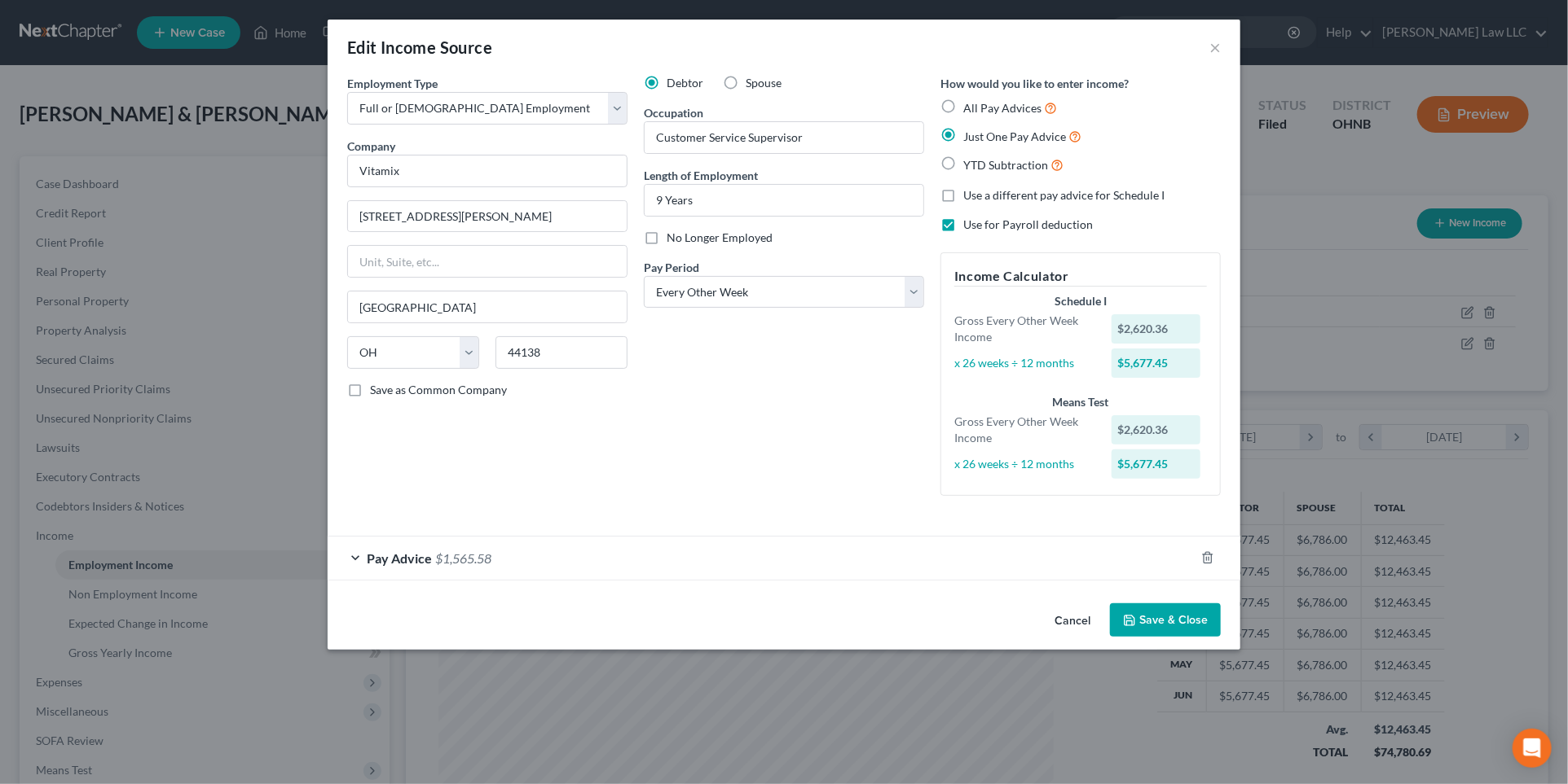
click at [931, 557] on div "Pay Advice $1,565.58" at bounding box center [761, 558] width 867 height 44
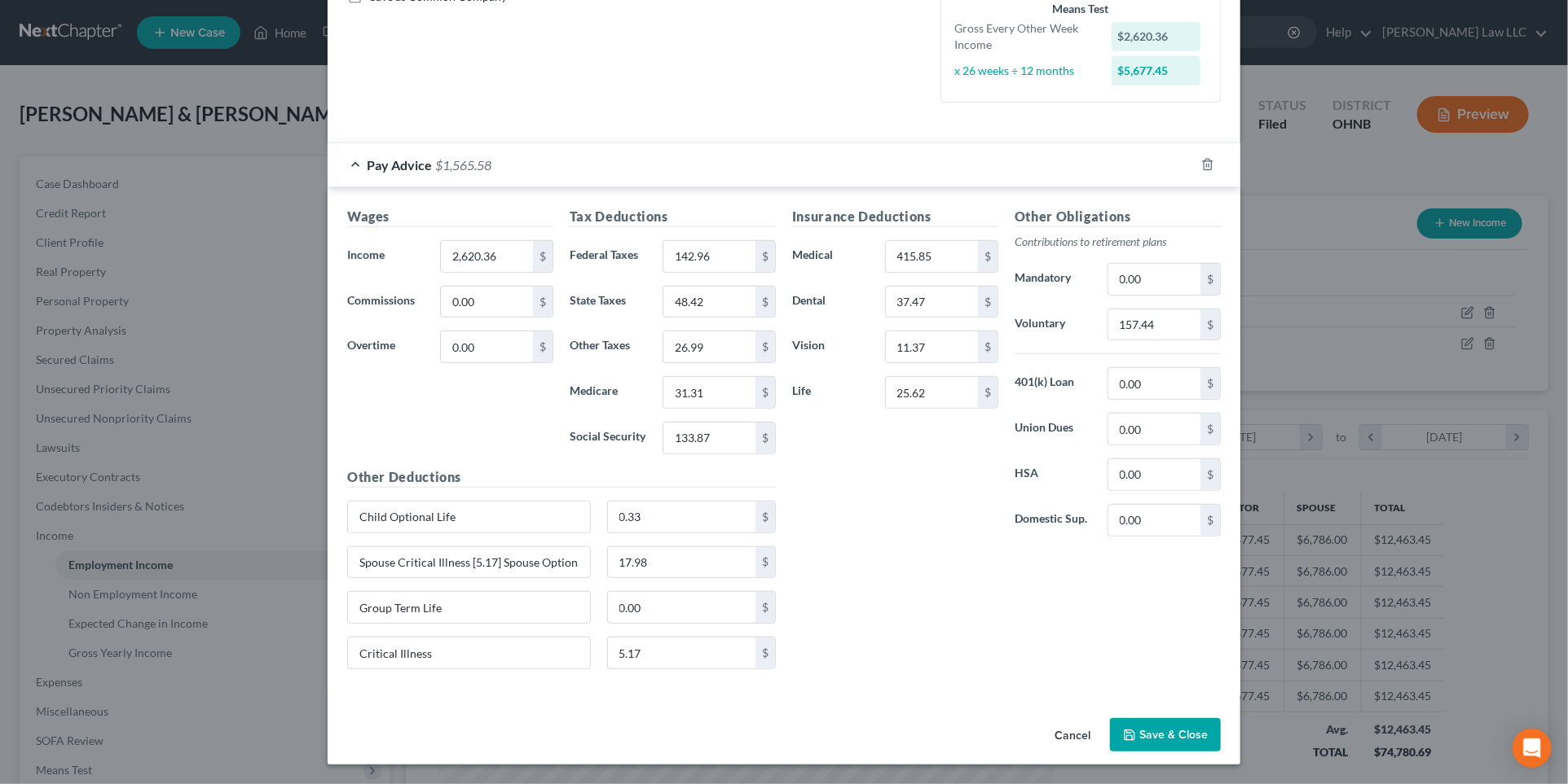
scroll to position [0, 0]
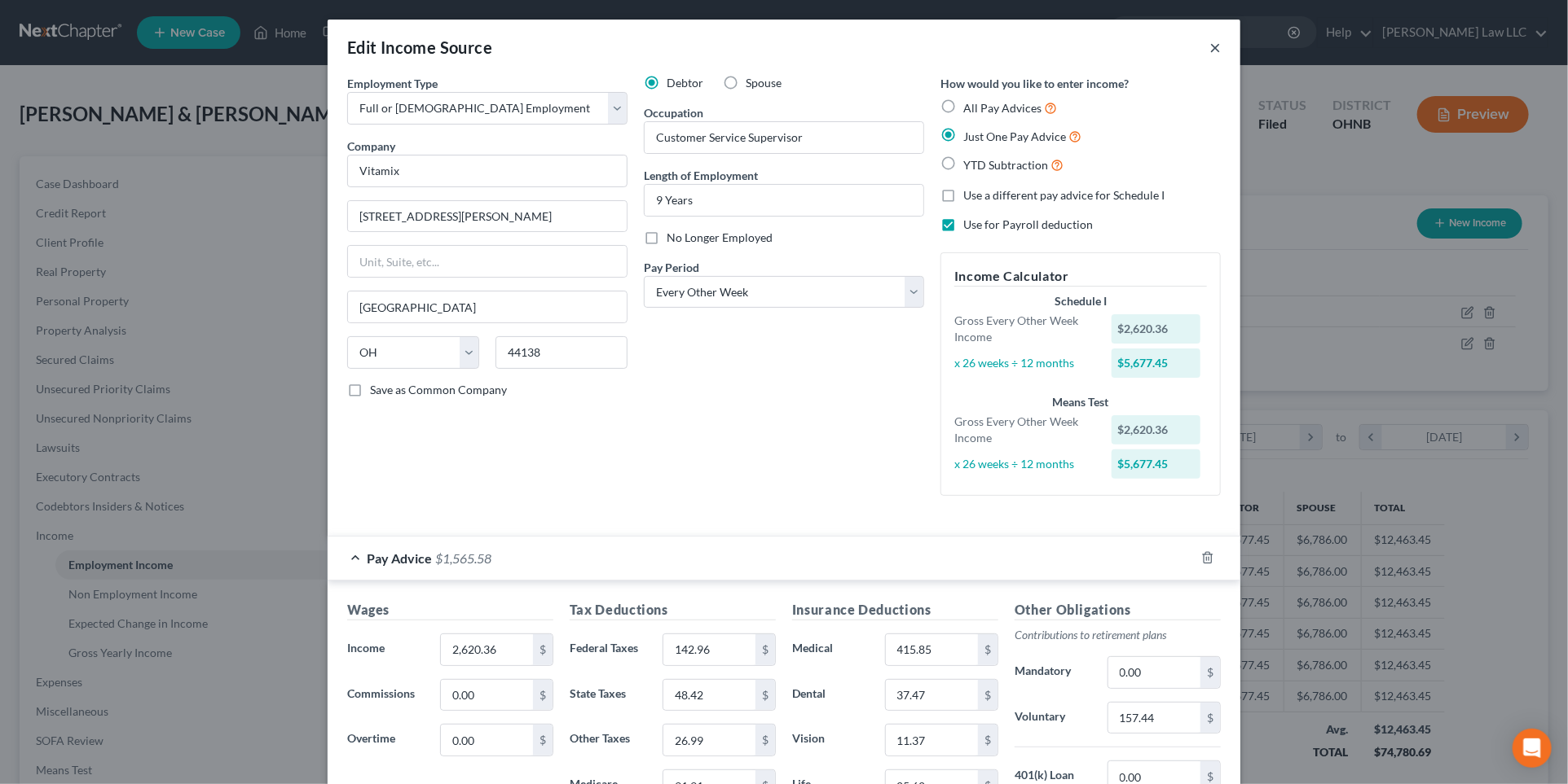
click at [1214, 48] on button "×" at bounding box center [1214, 47] width 12 height 20
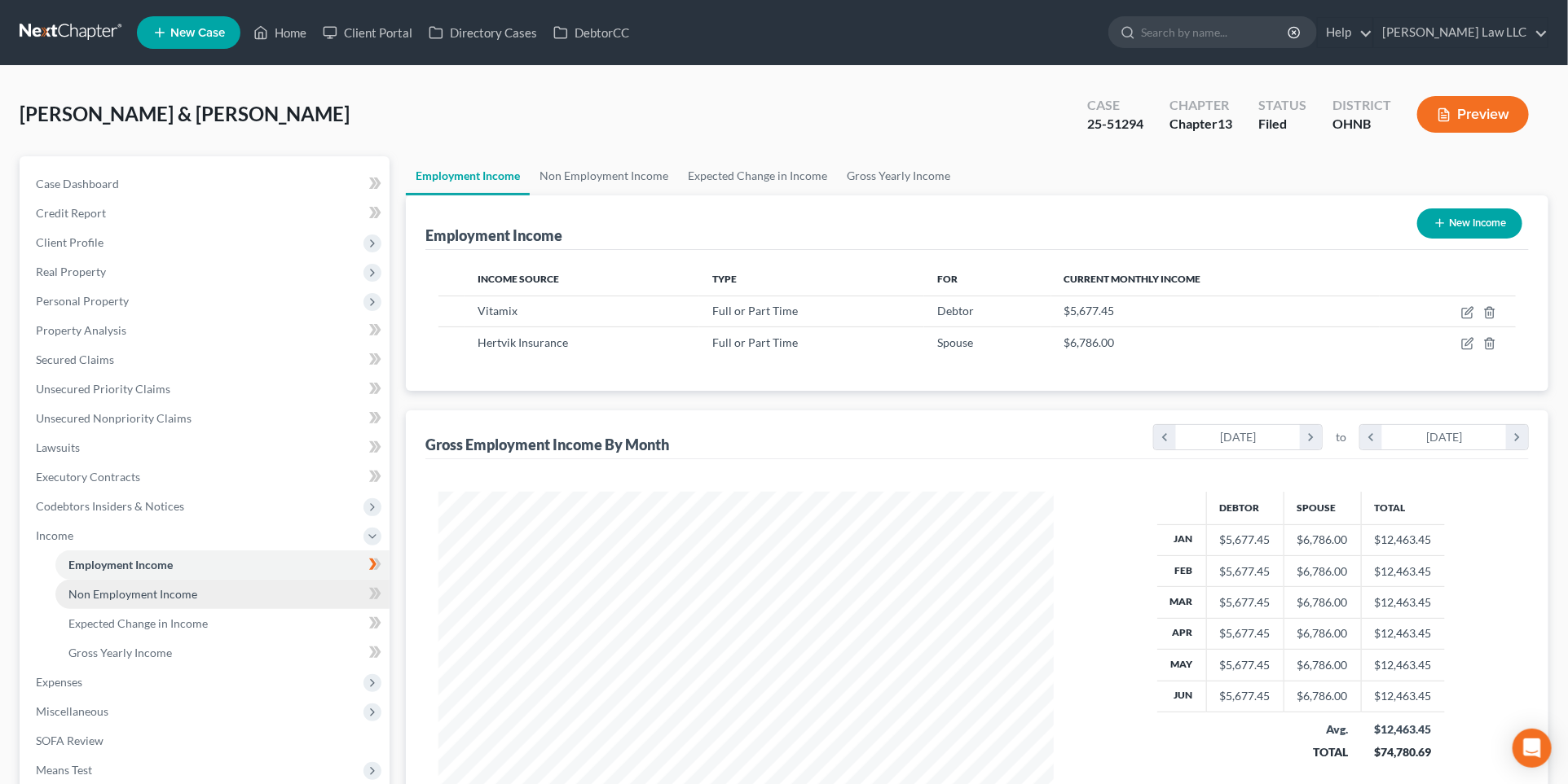
click at [172, 602] on link "Non Employment Income" at bounding box center [222, 594] width 334 height 29
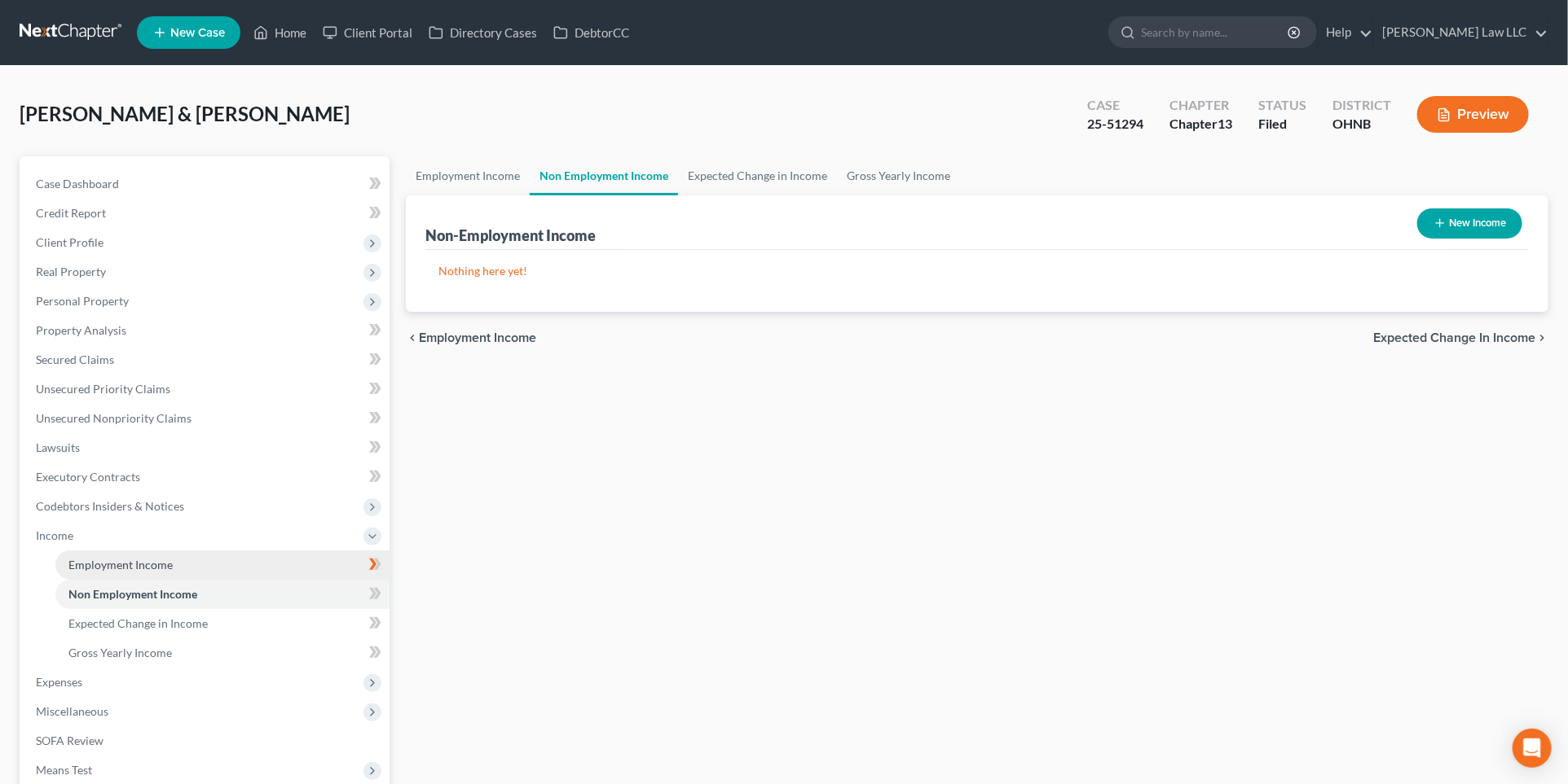
scroll to position [226, 0]
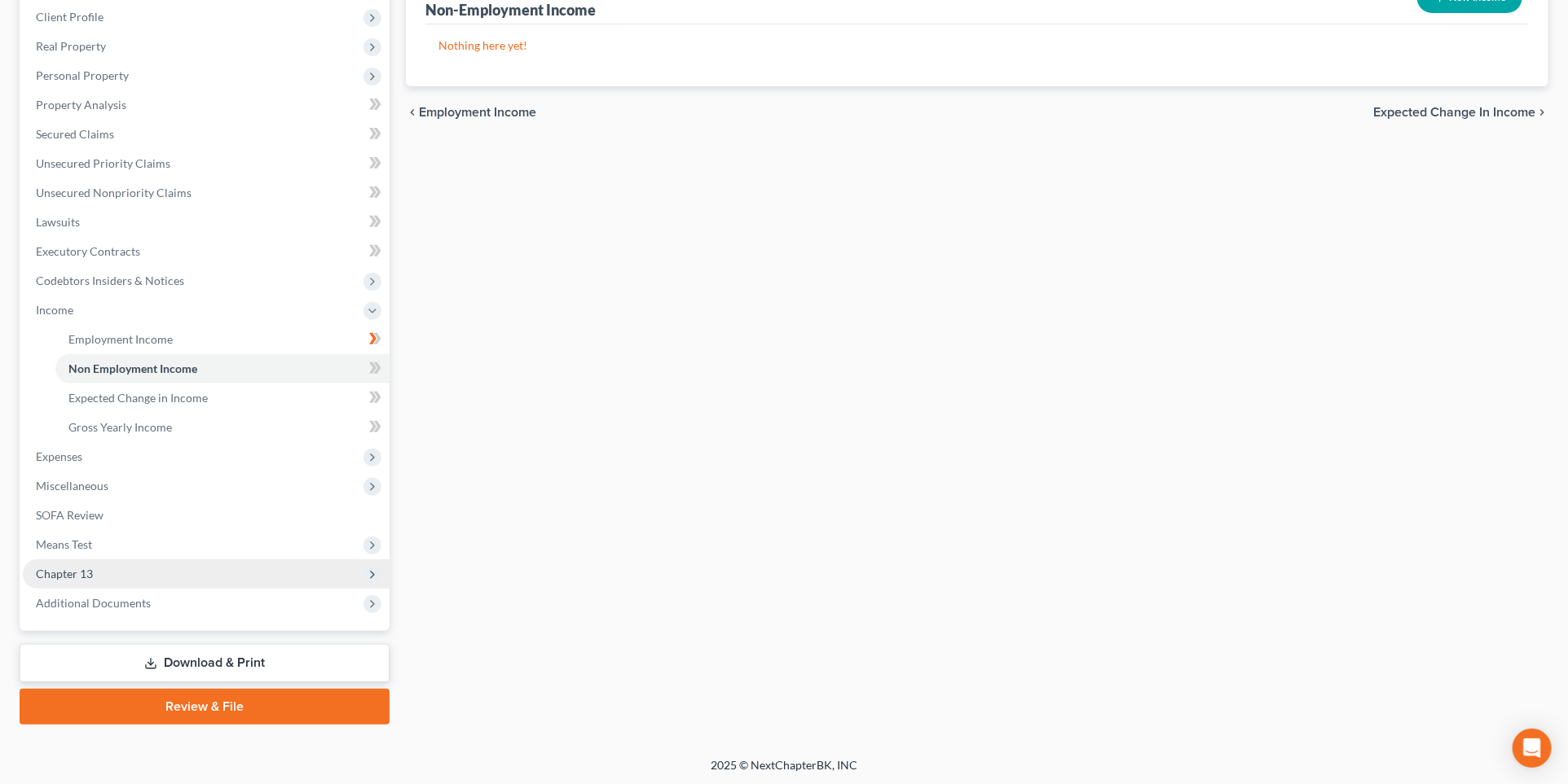
click at [250, 574] on span "Chapter 13" at bounding box center [206, 574] width 367 height 29
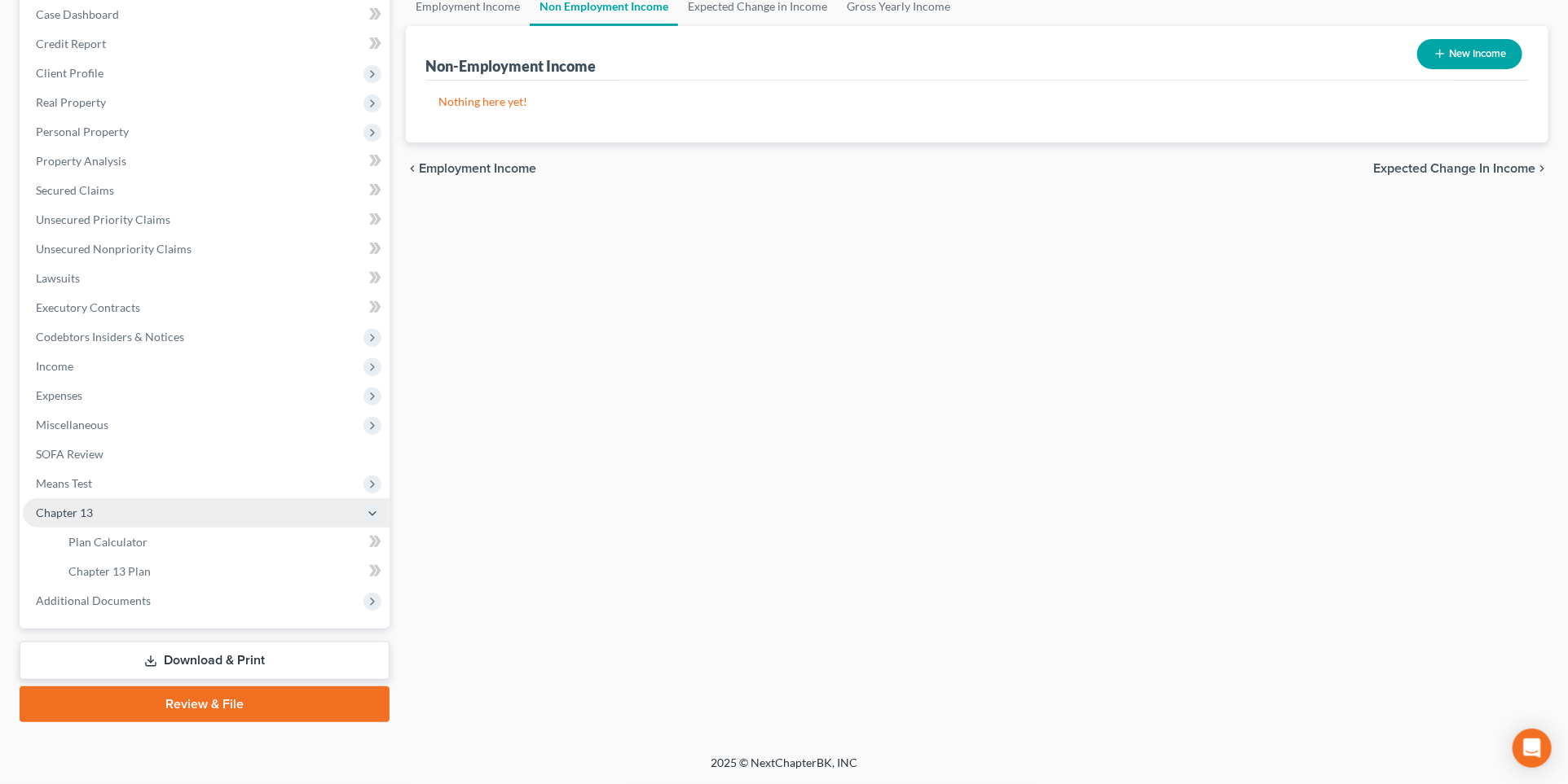
scroll to position [167, 0]
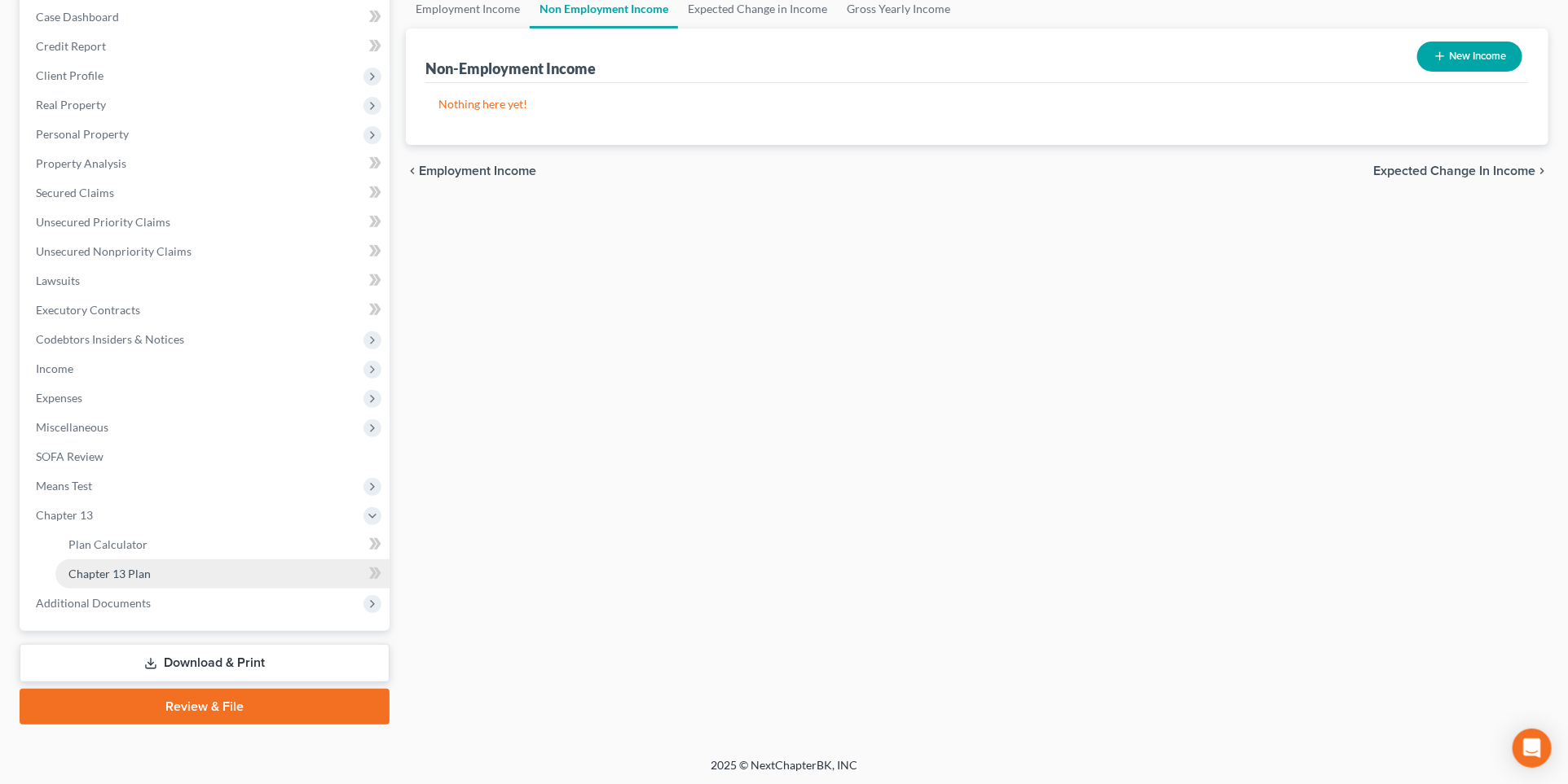
click at [259, 566] on link "Chapter 13 Plan" at bounding box center [222, 574] width 334 height 29
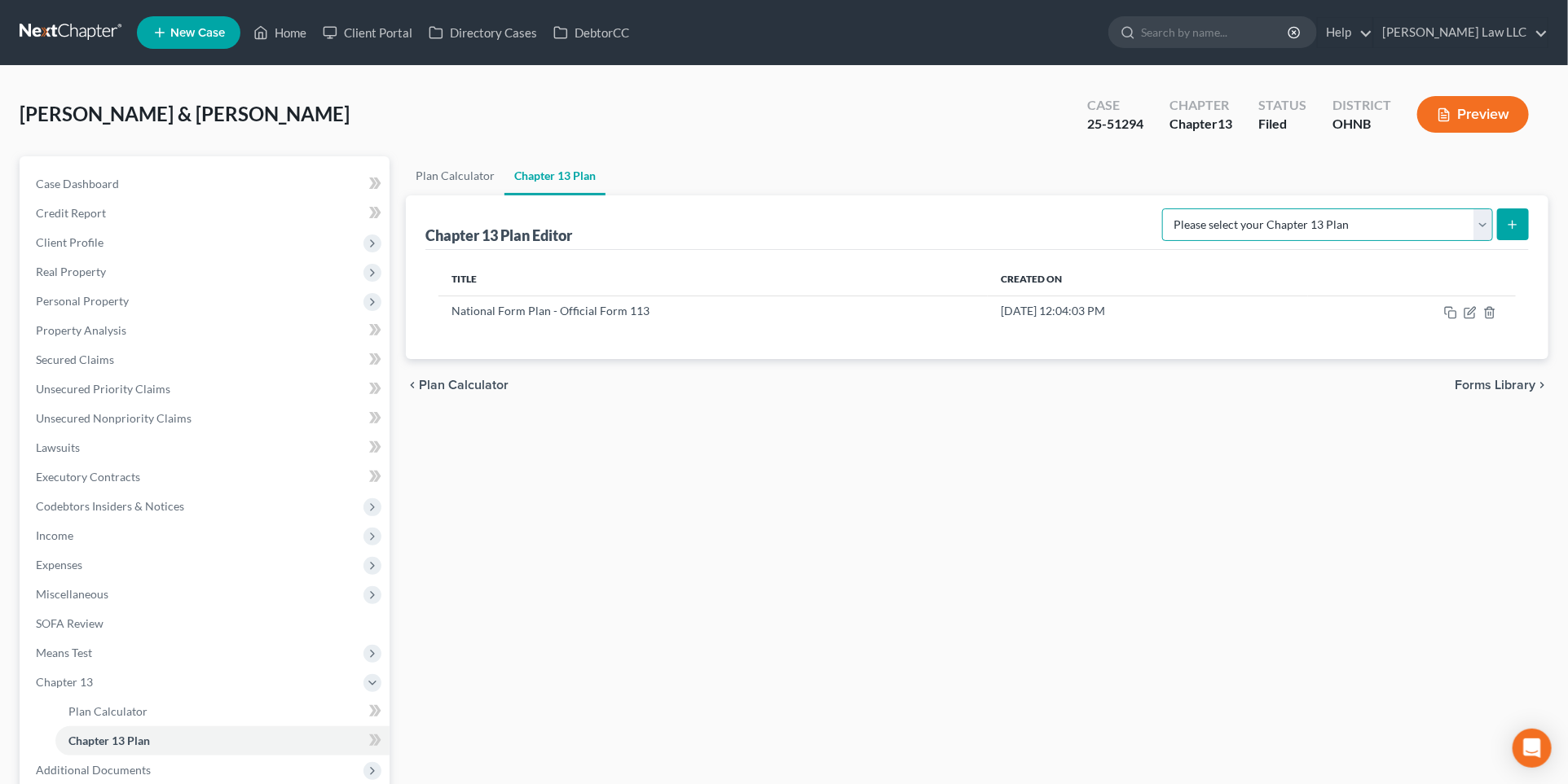
click at [1395, 230] on select "Please select your Chapter 13 Plan National Form Plan - Official Form 113 North…" at bounding box center [1327, 225] width 330 height 33
click at [437, 177] on link "Plan Calculator" at bounding box center [455, 176] width 99 height 39
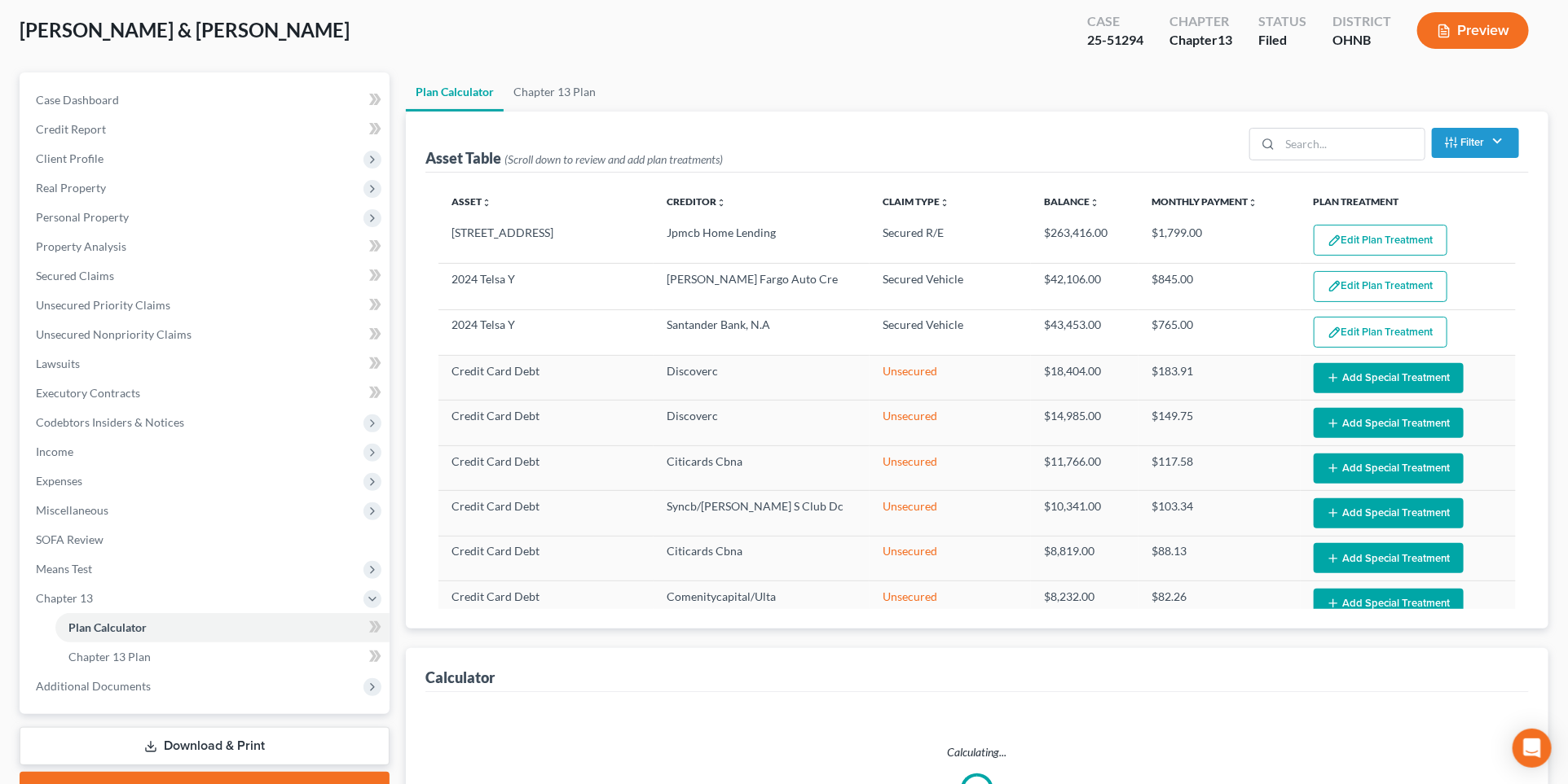
scroll to position [101, 0]
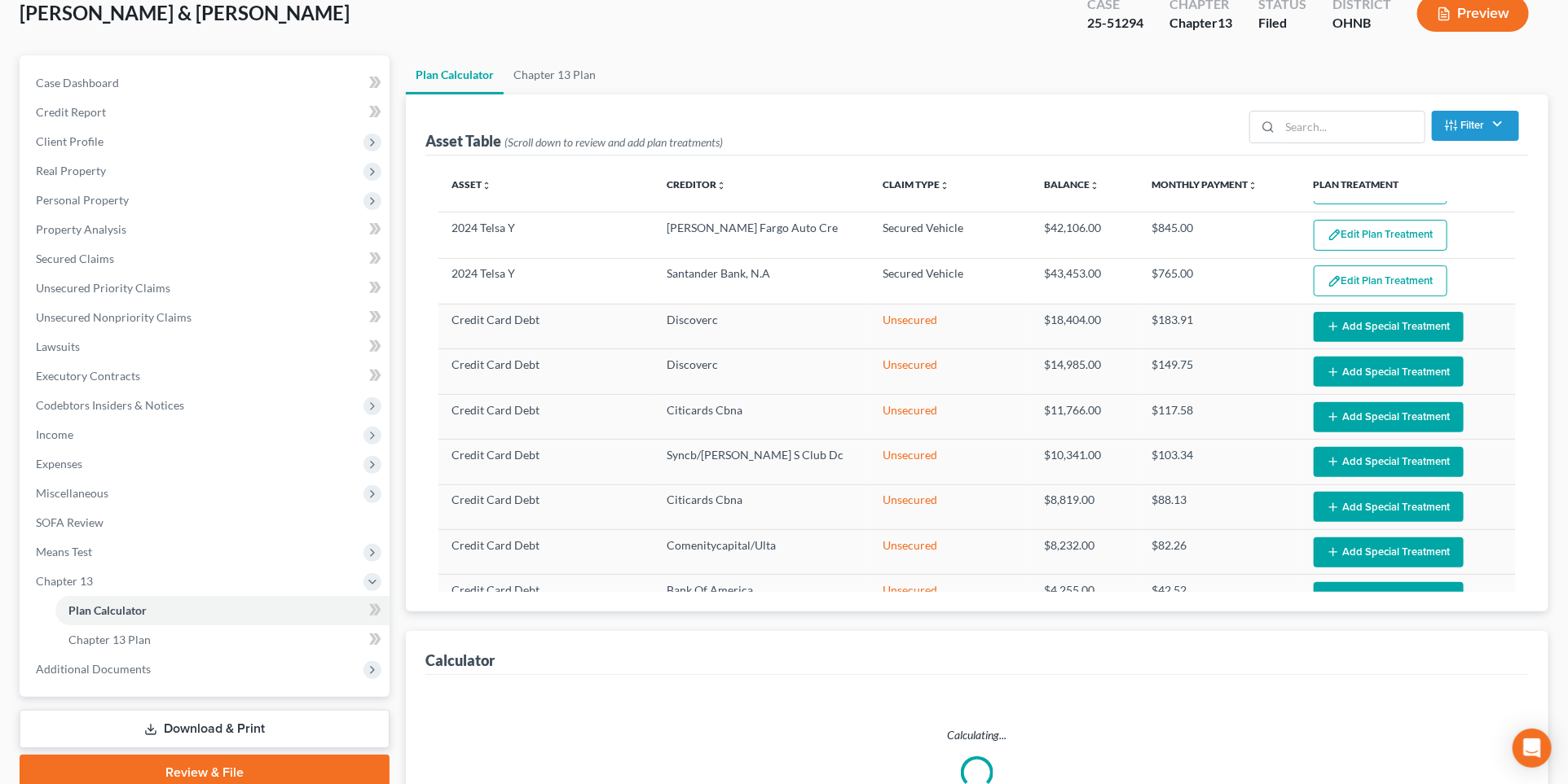
select select "59"
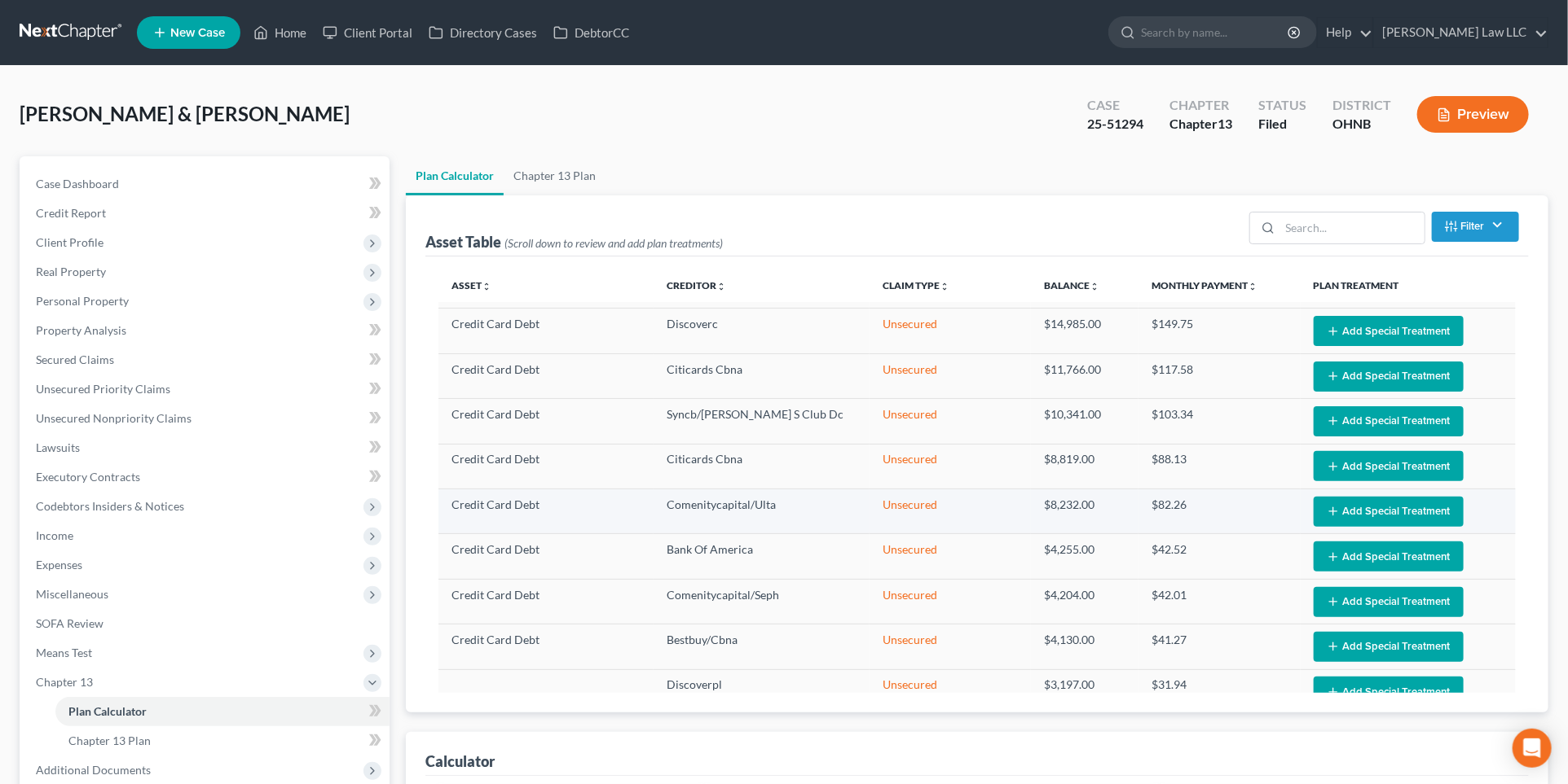
scroll to position [0, 0]
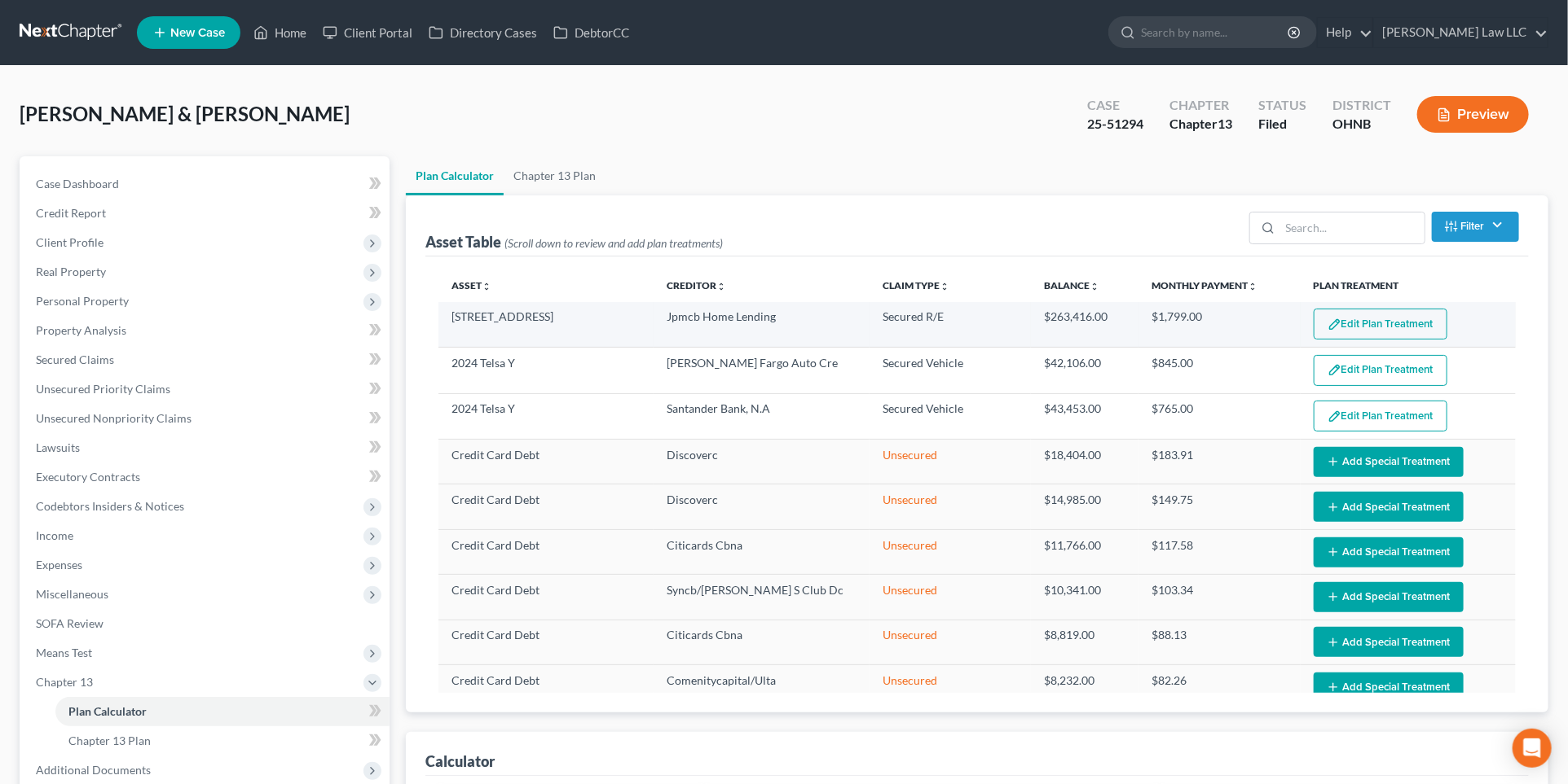
click at [1386, 328] on button "Edit Plan Treatment" at bounding box center [1381, 324] width 133 height 31
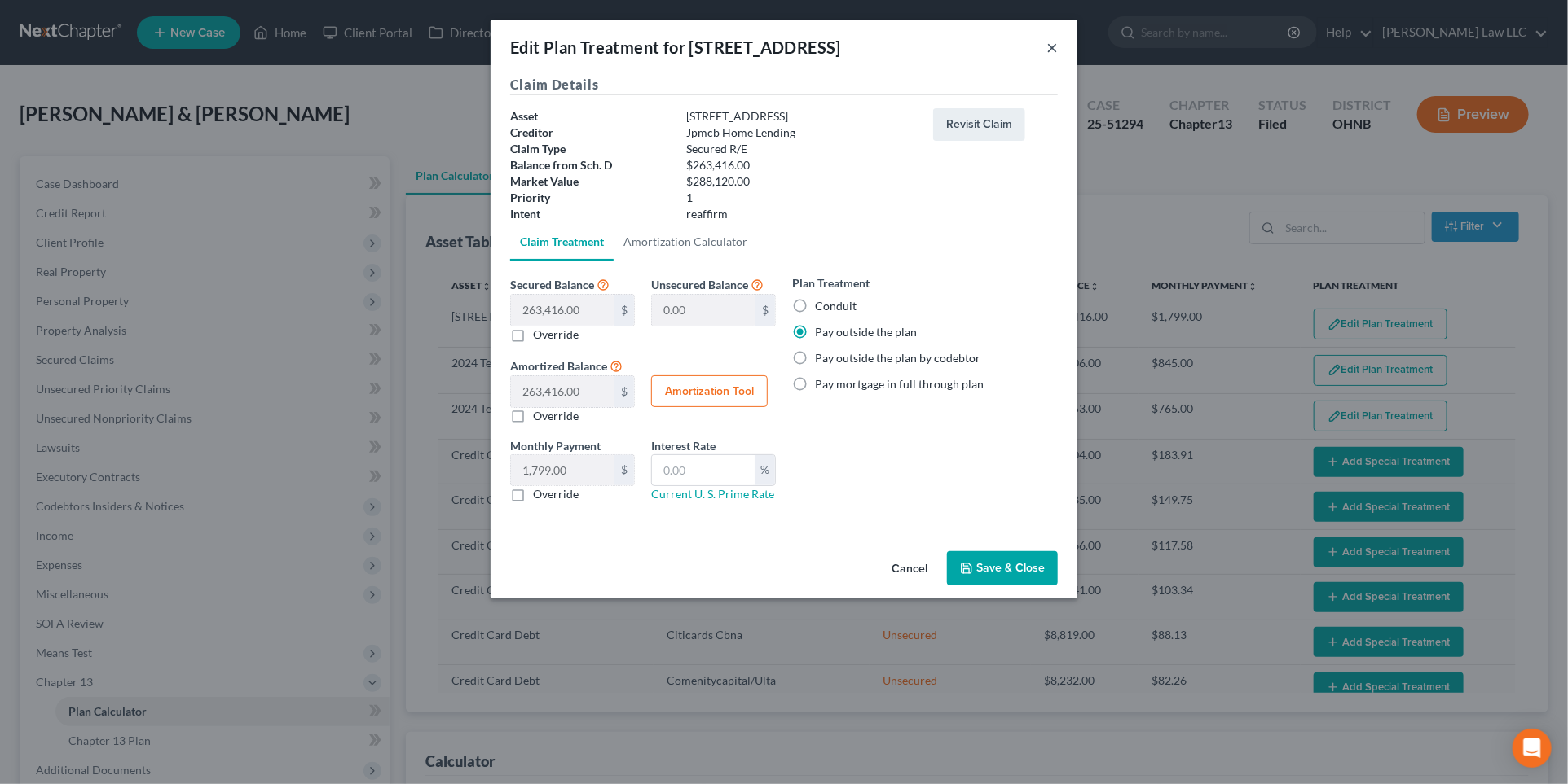
click at [1053, 48] on button "×" at bounding box center [1052, 47] width 12 height 20
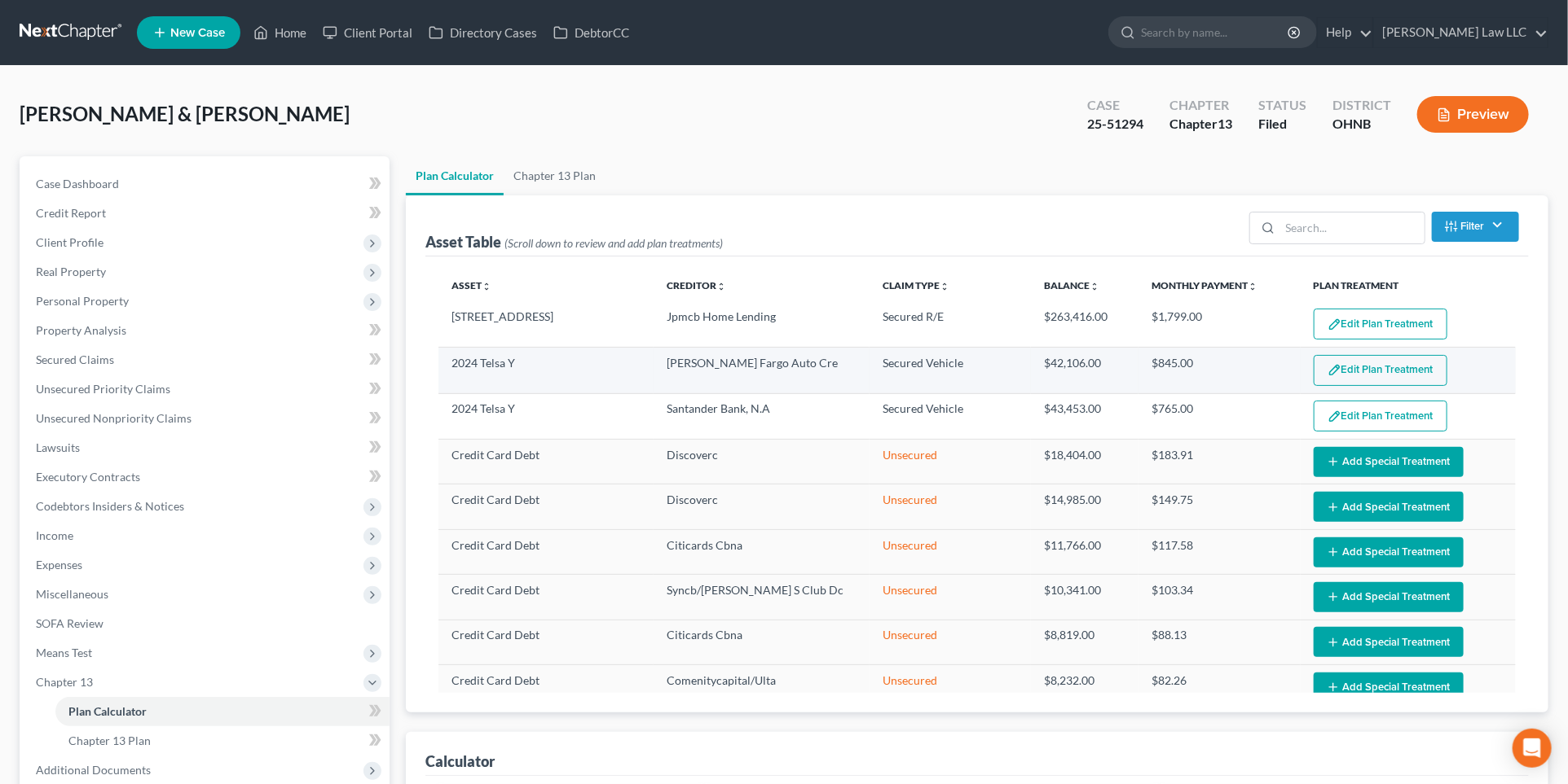
click at [1395, 367] on button "Edit Plan Treatment" at bounding box center [1381, 370] width 133 height 31
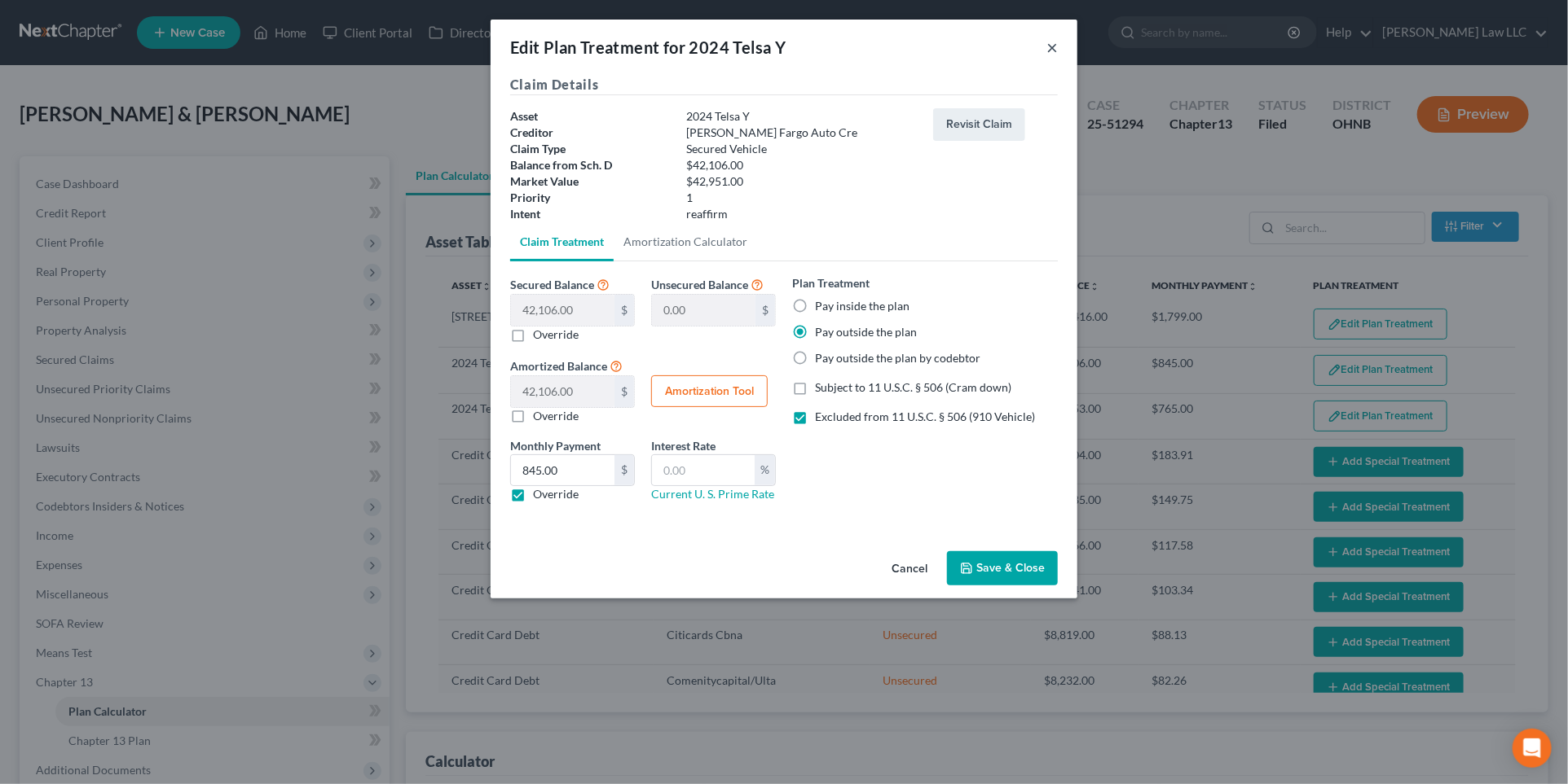
click at [1049, 44] on button "×" at bounding box center [1052, 47] width 12 height 20
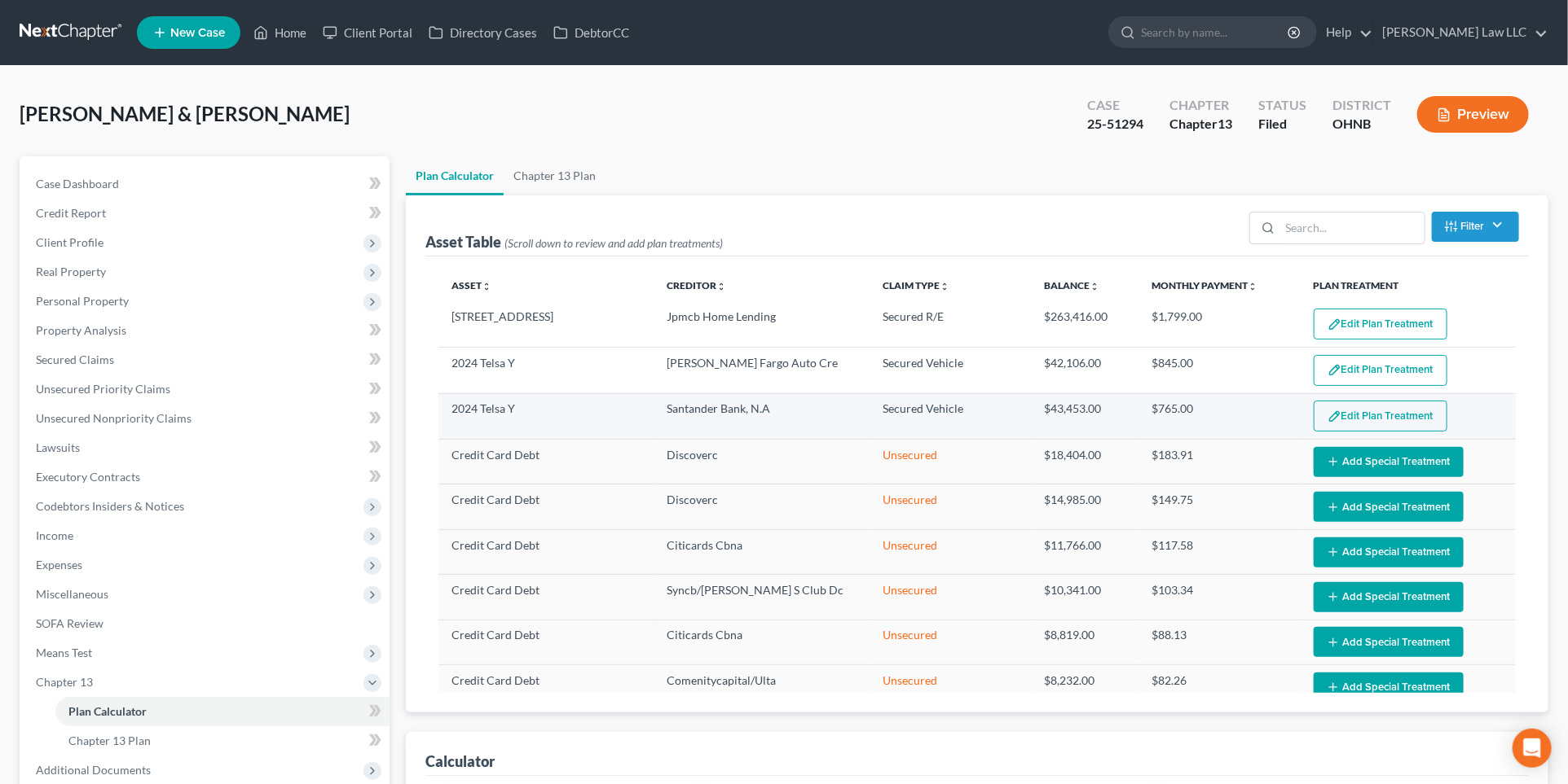
click at [1374, 417] on button "Edit Plan Treatment" at bounding box center [1381, 416] width 133 height 31
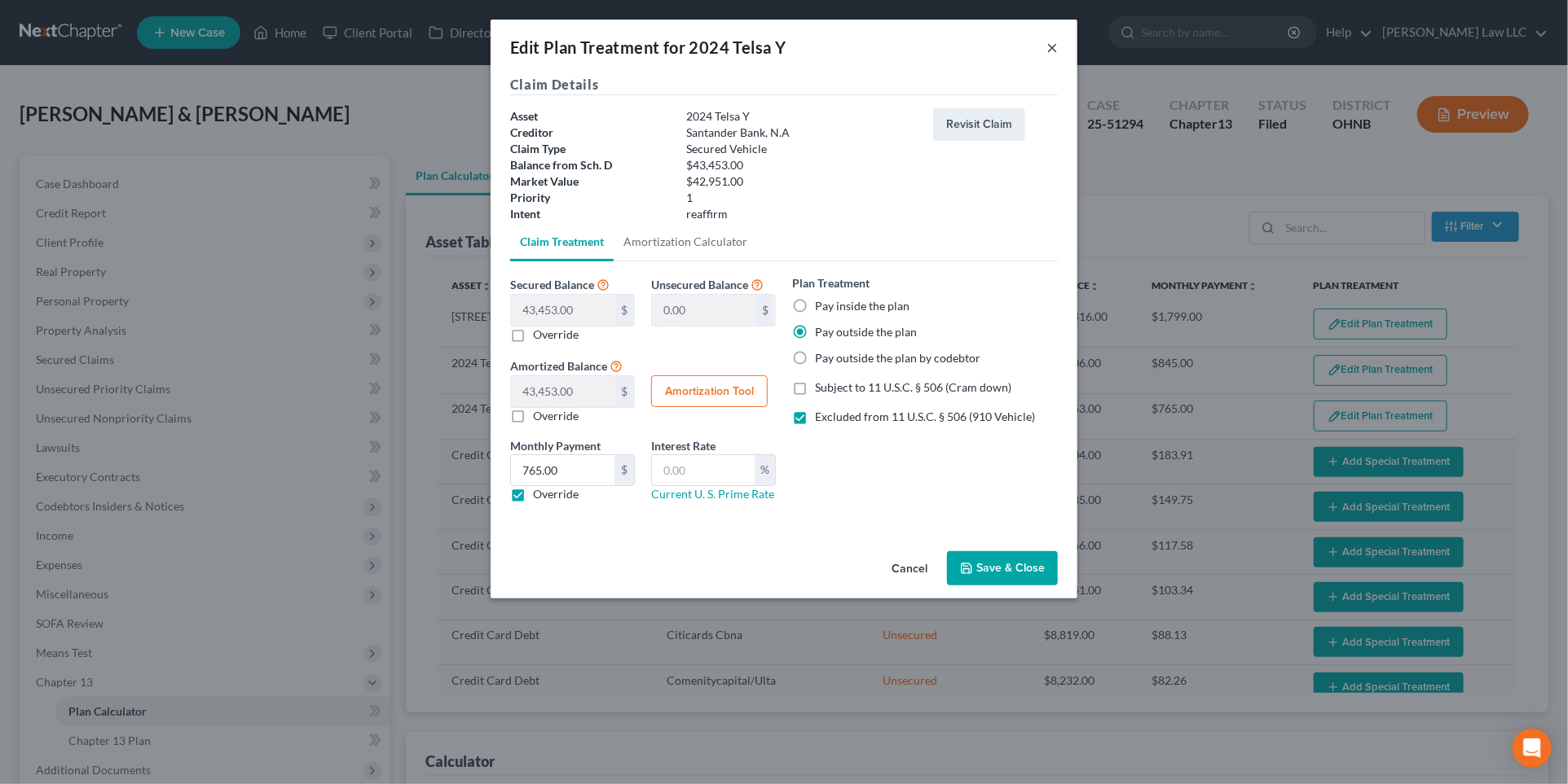
click at [1050, 49] on button "×" at bounding box center [1052, 47] width 12 height 20
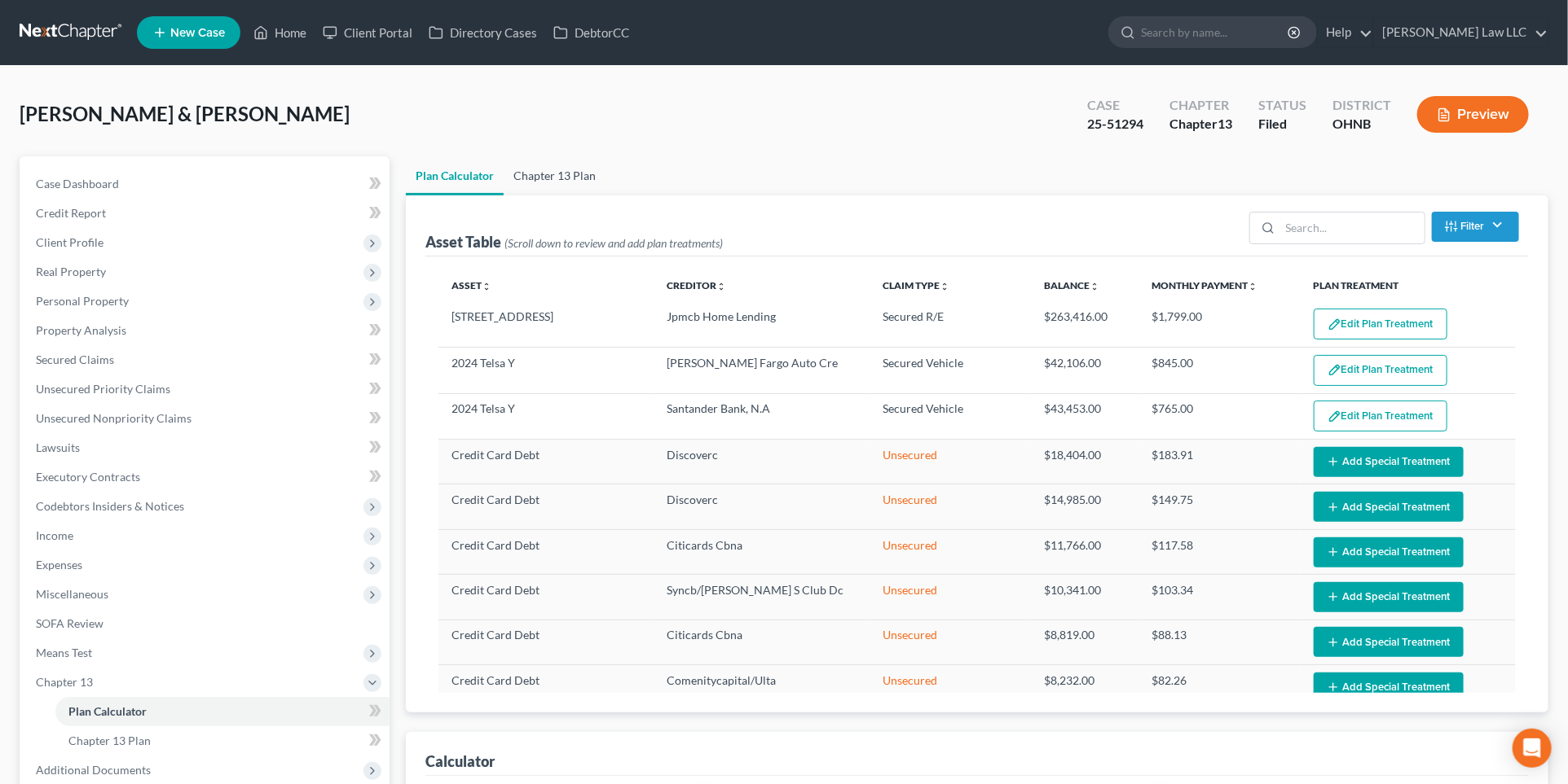
click at [561, 172] on link "Chapter 13 Plan" at bounding box center [554, 176] width 102 height 39
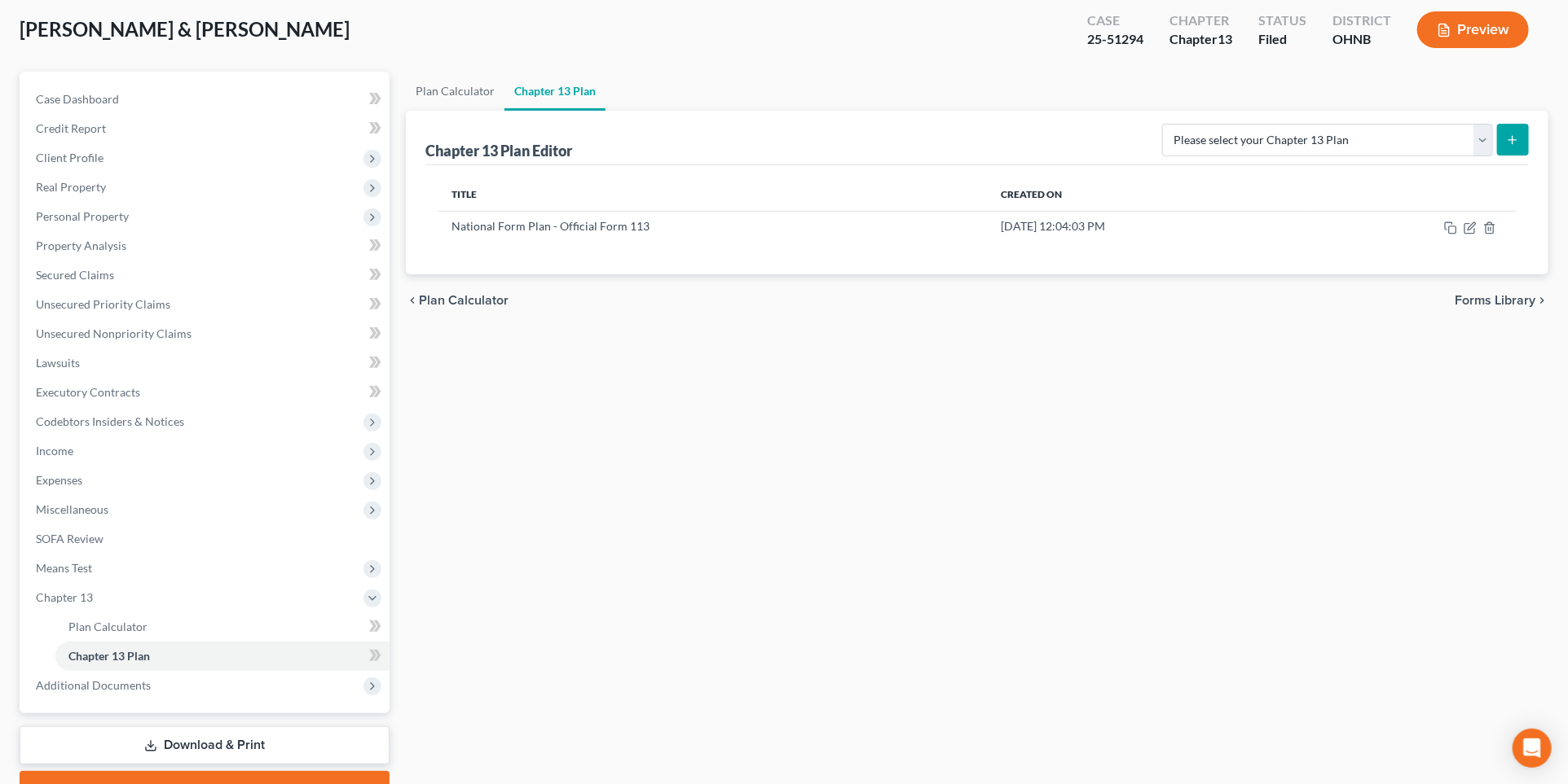
scroll to position [87, 0]
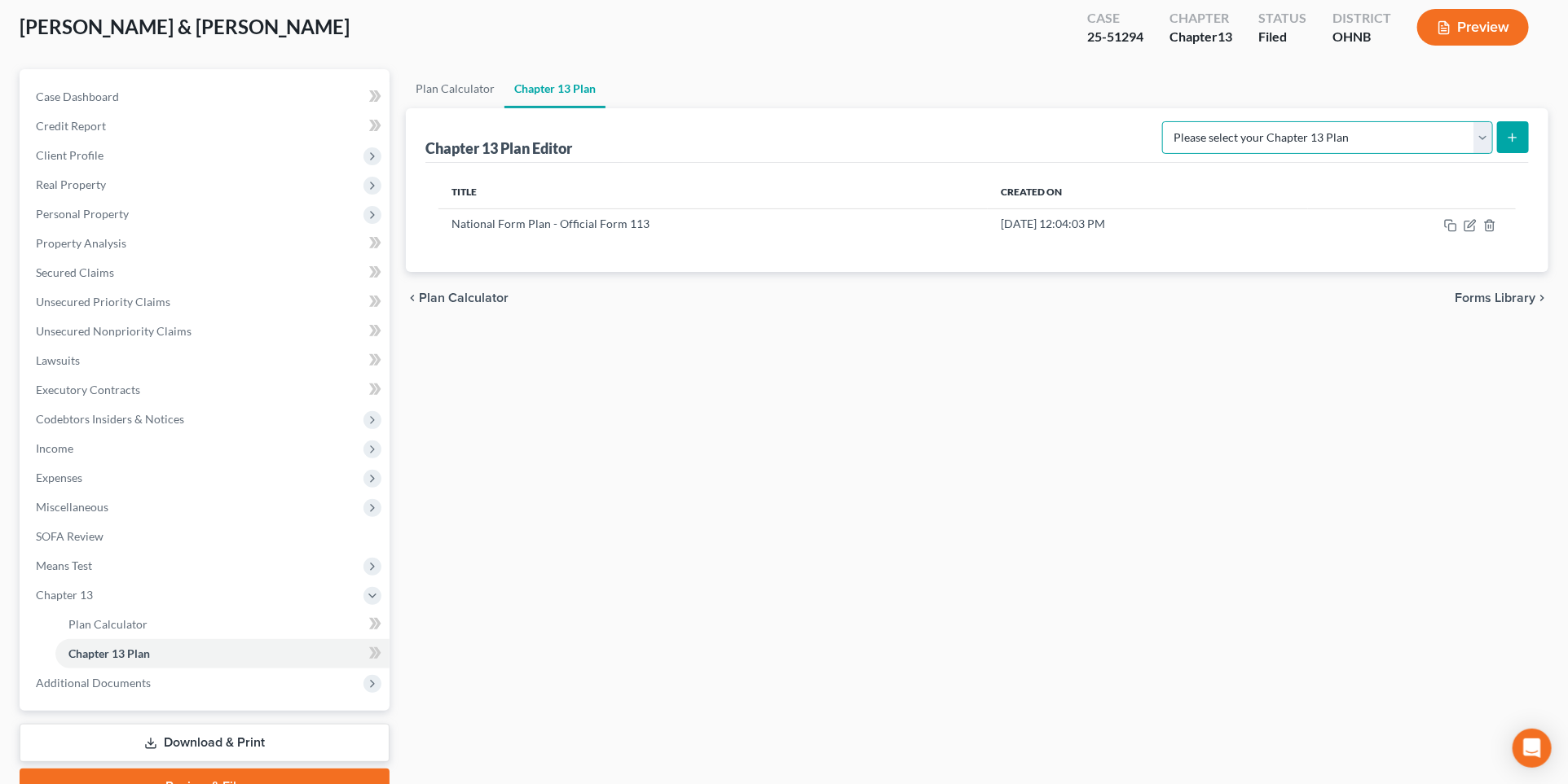
click at [1395, 139] on select "Please select your Chapter 13 Plan National Form Plan - Official Form 113 North…" at bounding box center [1327, 138] width 330 height 33
select select "0"
click at [1257, 122] on select "Please select your Chapter 13 Plan National Form Plan - Official Form 113 North…" at bounding box center [1327, 138] width 330 height 33
click at [1395, 137] on icon "submit" at bounding box center [1512, 138] width 13 height 13
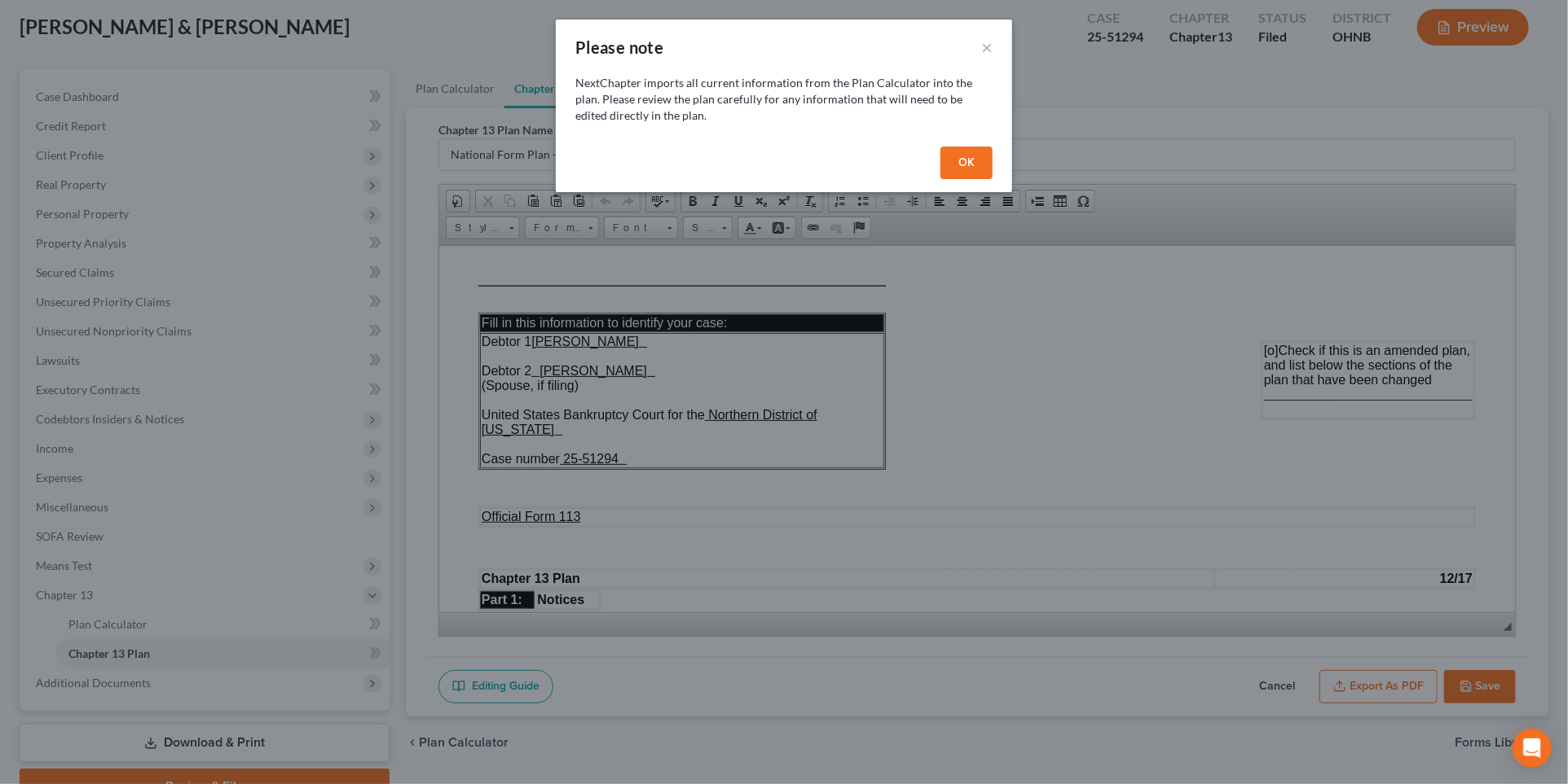
scroll to position [0, 0]
click at [945, 153] on button "OK" at bounding box center [967, 162] width 52 height 33
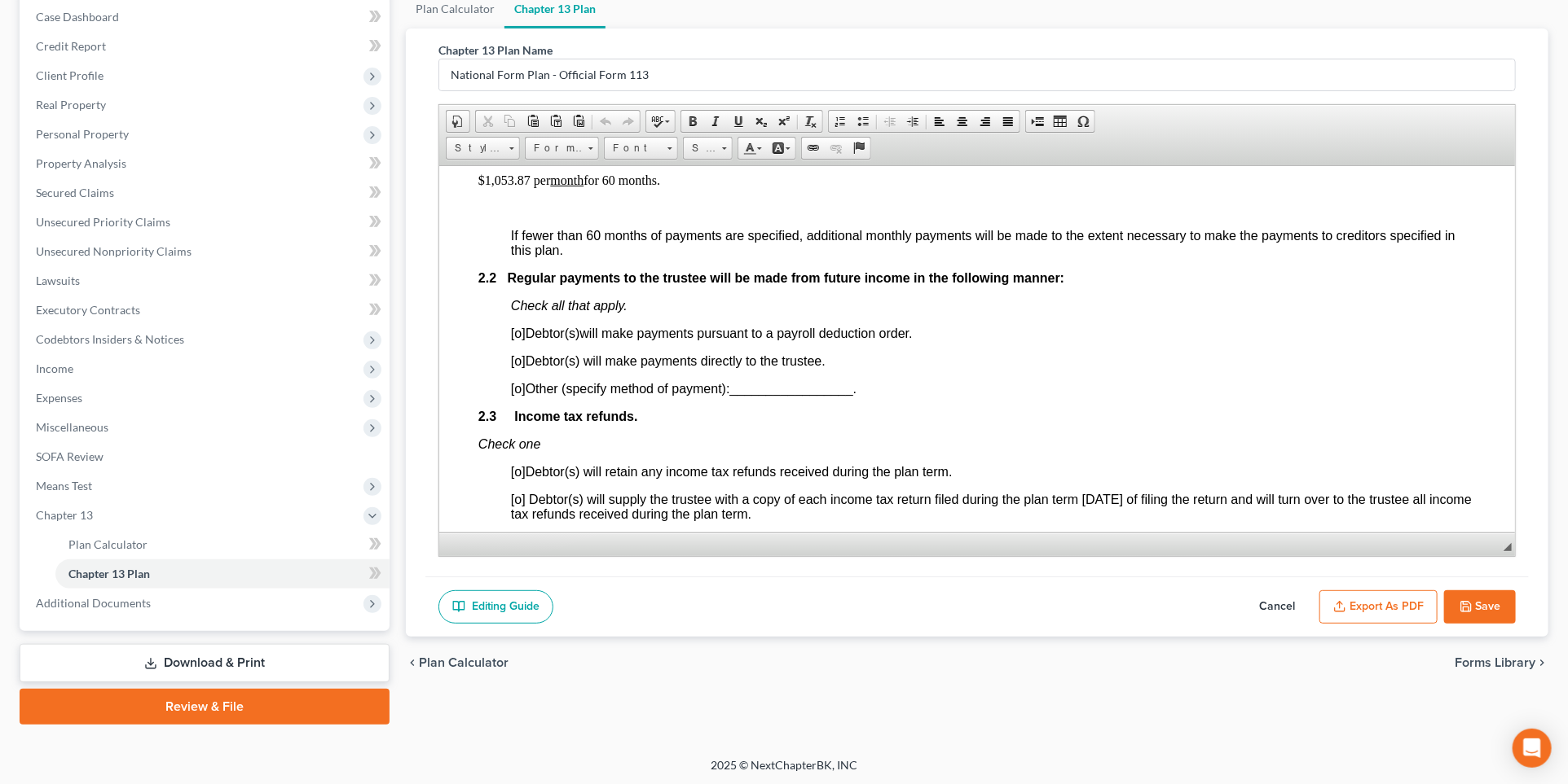
scroll to position [968, 0]
